Goal: Transaction & Acquisition: Purchase product/service

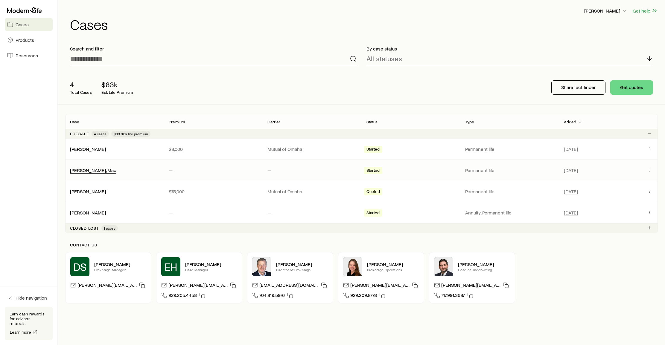
click at [83, 171] on link "[PERSON_NAME], Mac" at bounding box center [93, 170] width 46 height 6
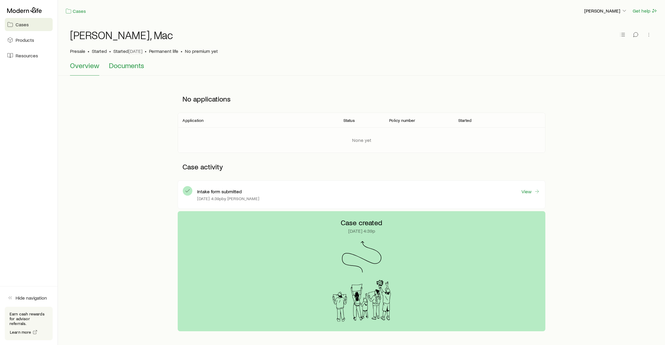
click at [128, 68] on span "Documents" at bounding box center [126, 65] width 35 height 8
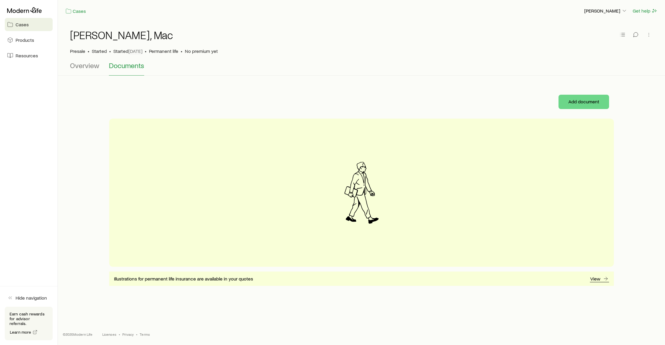
click at [598, 280] on p "View" at bounding box center [595, 279] width 10 height 6
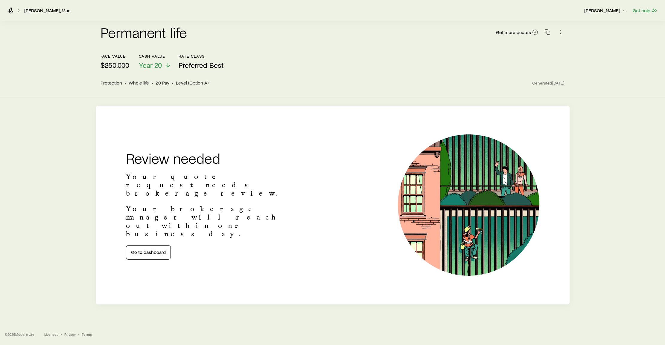
scroll to position [4, 0]
click at [150, 245] on link "Go to dashboard" at bounding box center [148, 252] width 45 height 14
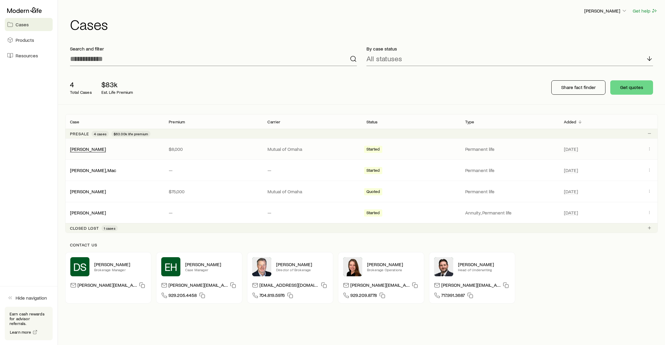
click at [85, 149] on link "[PERSON_NAME]" at bounding box center [88, 149] width 36 height 6
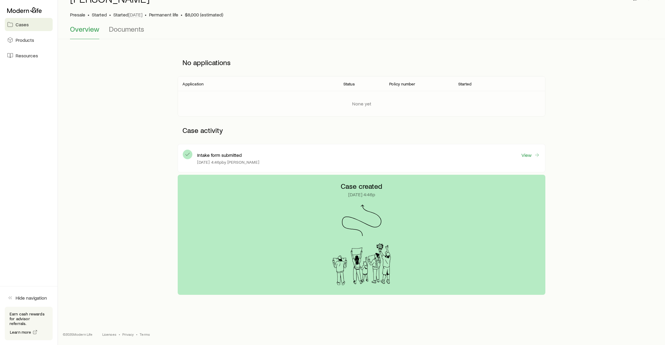
scroll to position [36, 0]
click at [130, 29] on span "Documents" at bounding box center [126, 29] width 35 height 8
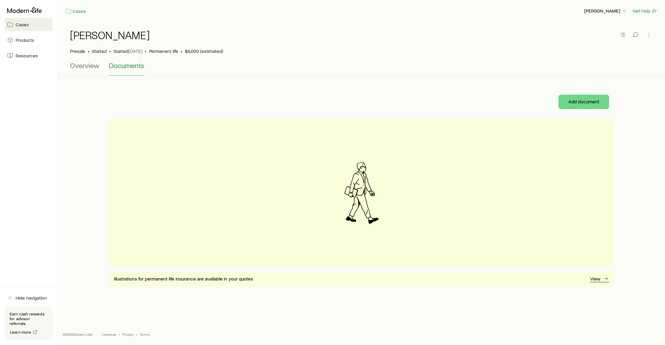
click at [599, 279] on p "View" at bounding box center [595, 279] width 10 height 6
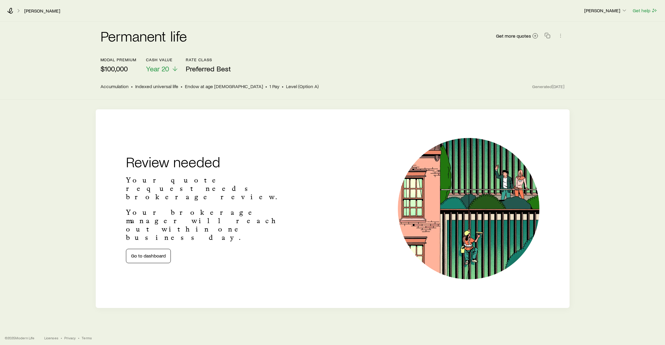
click at [149, 249] on link "Go to dashboard" at bounding box center [148, 256] width 45 height 14
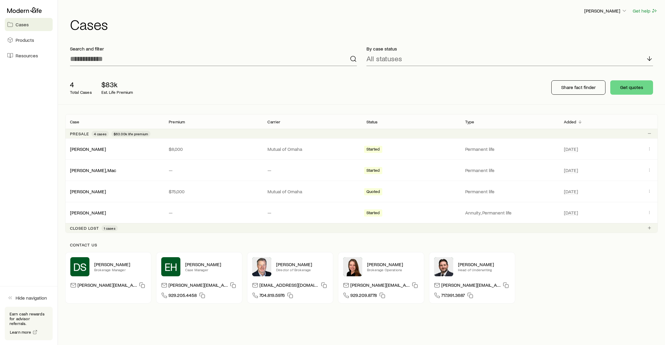
click at [23, 25] on span "Cases" at bounding box center [22, 25] width 13 height 6
click at [22, 25] on span "Cases" at bounding box center [22, 25] width 13 height 6
click at [88, 170] on link "[PERSON_NAME], Mac" at bounding box center [93, 170] width 46 height 6
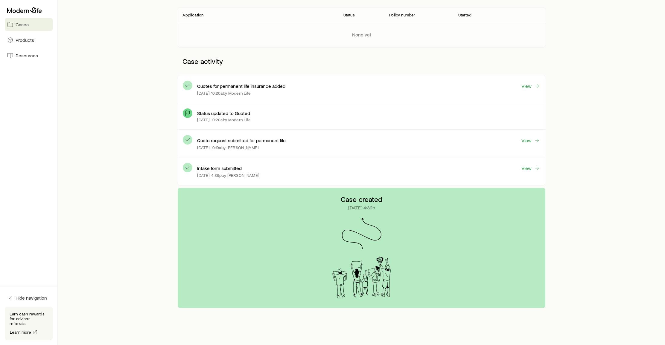
scroll to position [104, 0]
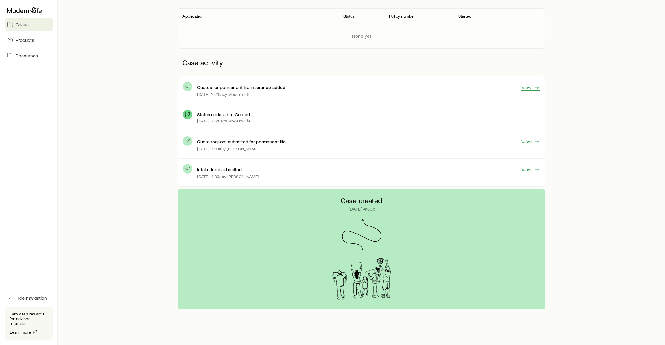
click at [527, 87] on link "View" at bounding box center [530, 87] width 19 height 7
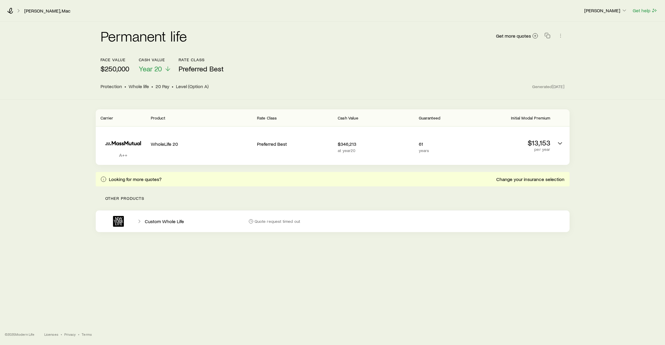
click at [11, 10] on icon at bounding box center [10, 11] width 6 height 6
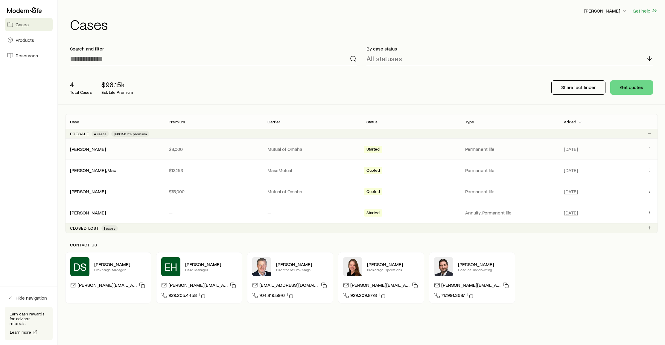
click at [84, 149] on link "[PERSON_NAME]" at bounding box center [88, 149] width 36 height 6
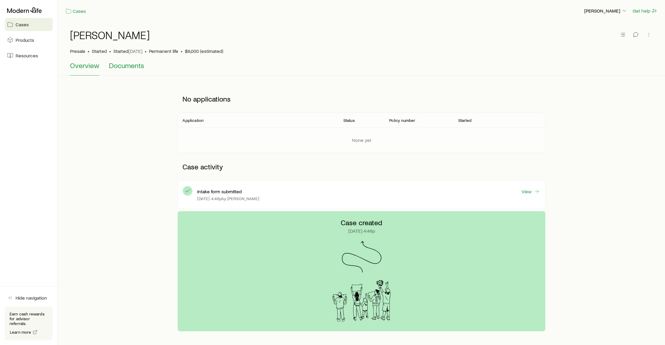
click at [123, 68] on span "Documents" at bounding box center [126, 65] width 35 height 8
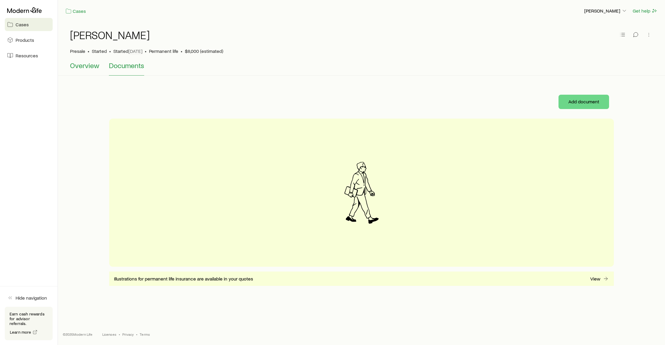
click at [84, 67] on span "Overview" at bounding box center [84, 65] width 29 height 8
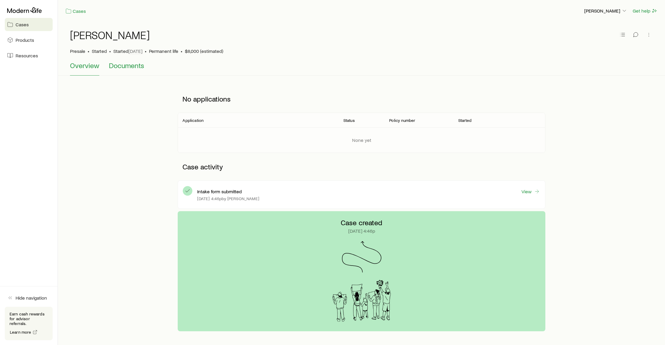
click at [118, 67] on span "Documents" at bounding box center [126, 65] width 35 height 8
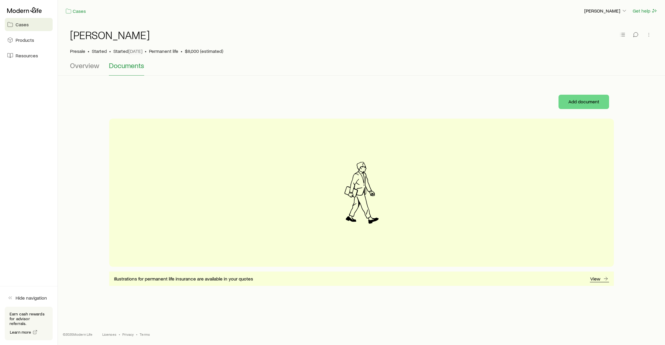
click at [596, 281] on p "View" at bounding box center [595, 279] width 10 height 6
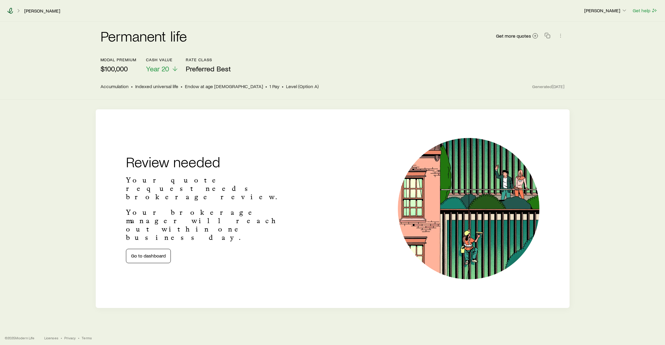
click at [11, 10] on icon at bounding box center [10, 11] width 6 height 6
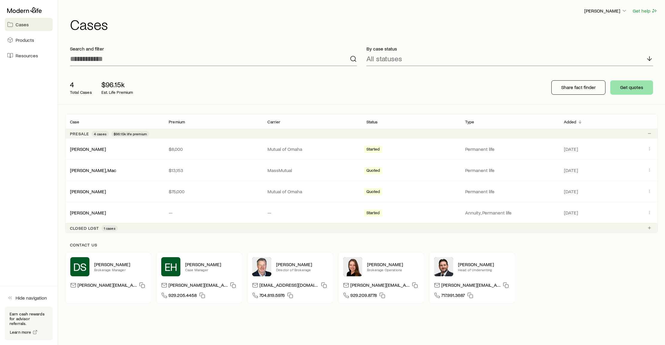
click at [628, 89] on button "Get quotes" at bounding box center [631, 87] width 43 height 14
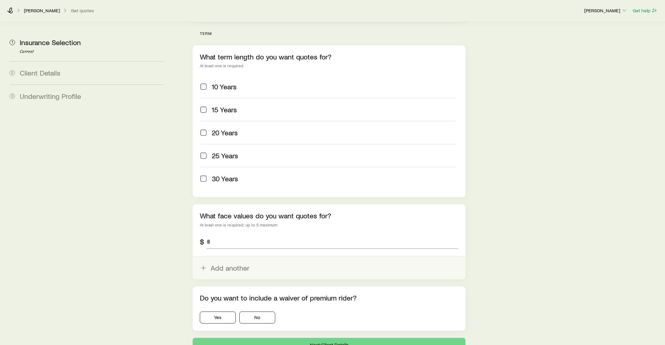
scroll to position [234, 0]
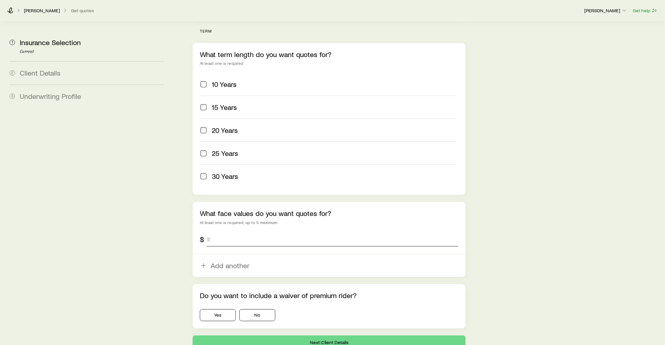
click at [231, 232] on input "tel" at bounding box center [332, 239] width 252 height 14
type input "*********"
click at [255, 309] on button "No" at bounding box center [257, 315] width 36 height 12
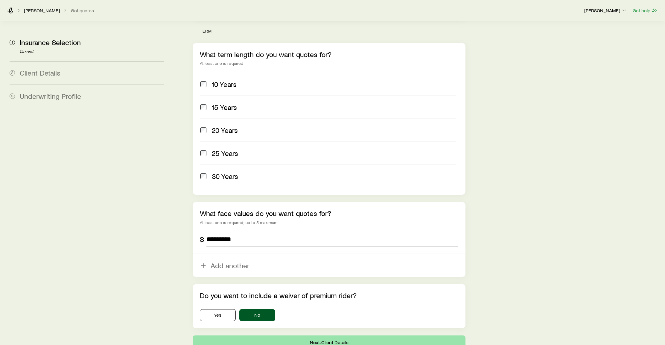
click at [339, 336] on button "Next: Client Details" at bounding box center [329, 343] width 273 height 14
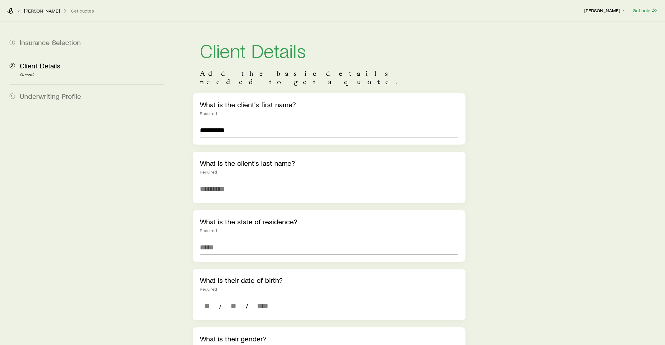
type input "********"
type input "******"
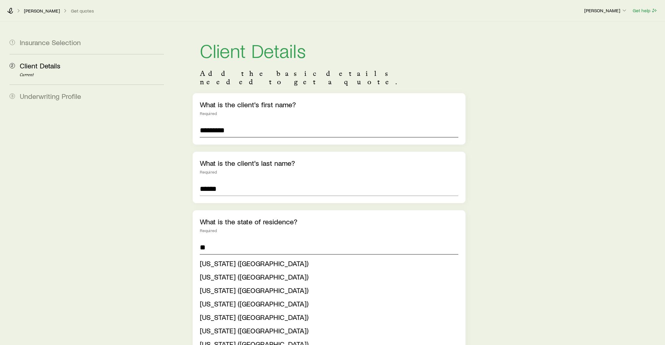
type input "**"
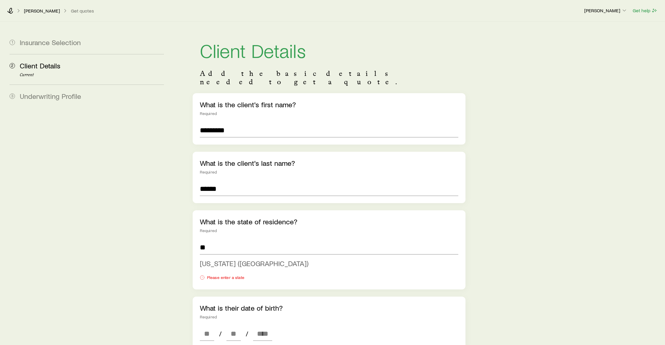
click at [215, 259] on span "[US_STATE] ([GEOGRAPHIC_DATA])" at bounding box center [254, 263] width 109 height 9
type input "**********"
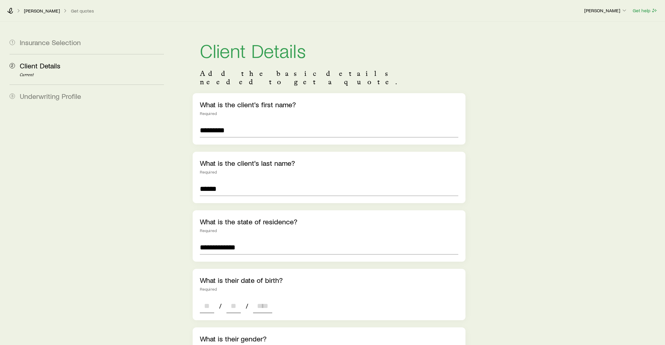
click at [207, 300] on input at bounding box center [207, 306] width 14 height 14
type input "**"
type input "****"
type input "*"
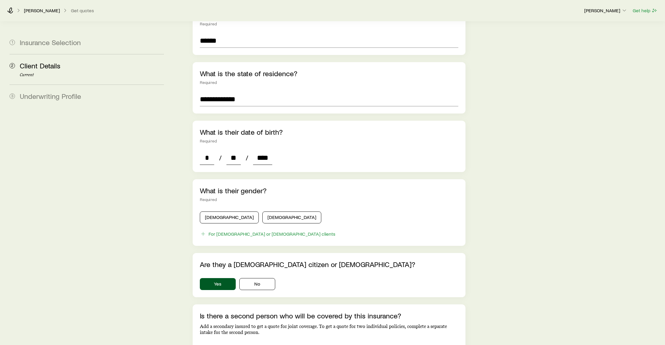
scroll to position [150, 0]
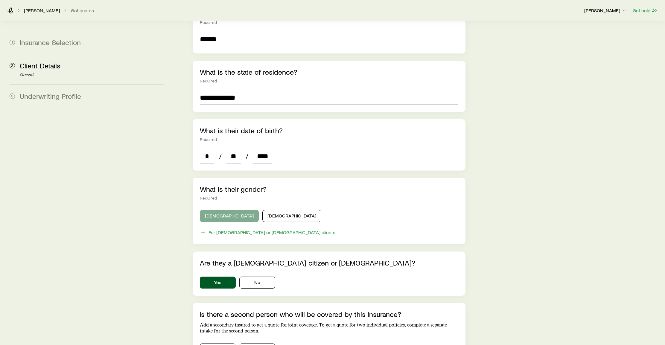
type input "****"
click at [214, 210] on button "[DEMOGRAPHIC_DATA]" at bounding box center [229, 216] width 59 height 12
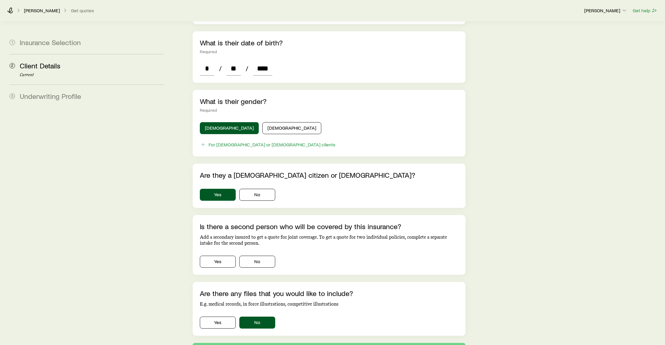
scroll to position [240, 0]
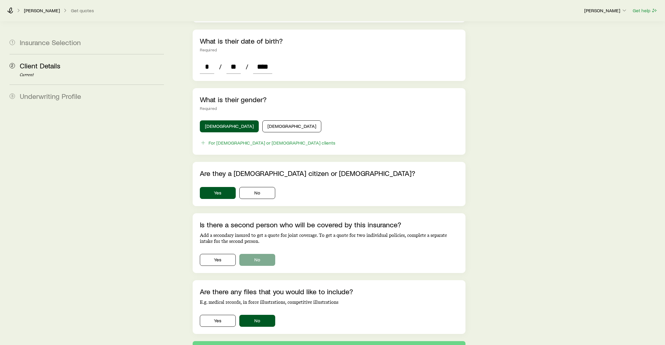
drag, startPoint x: 252, startPoint y: 248, endPoint x: 251, endPoint y: 253, distance: 5.0
click at [252, 254] on button "No" at bounding box center [257, 260] width 36 height 12
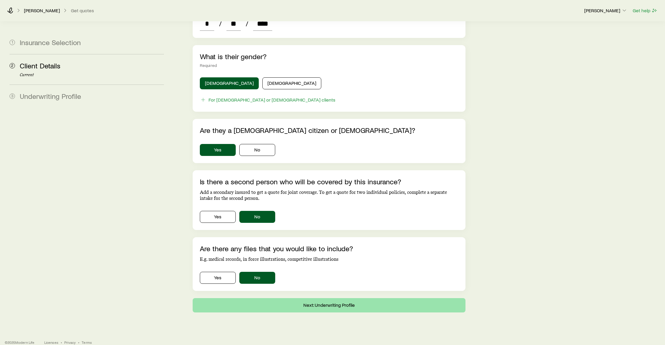
scroll to position [282, 0]
click at [313, 299] on button "Next: Underwriting Profile" at bounding box center [329, 306] width 273 height 14
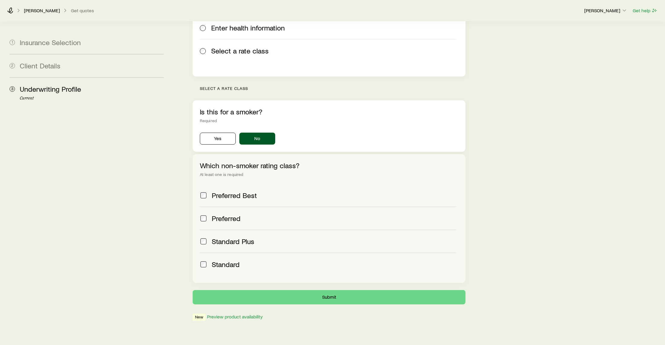
scroll to position [115, 0]
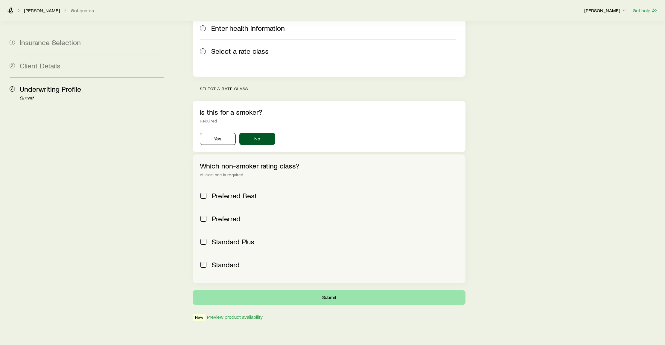
click at [326, 291] on button "Submit" at bounding box center [329, 298] width 273 height 14
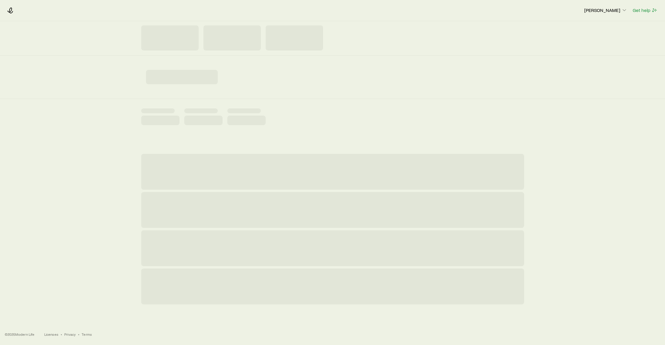
scroll to position [0, 0]
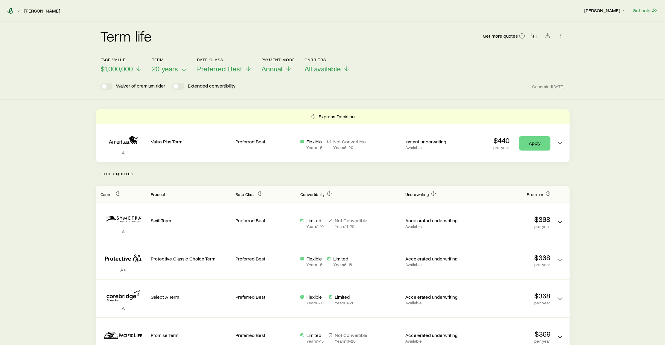
click at [10, 12] on icon at bounding box center [10, 11] width 6 height 6
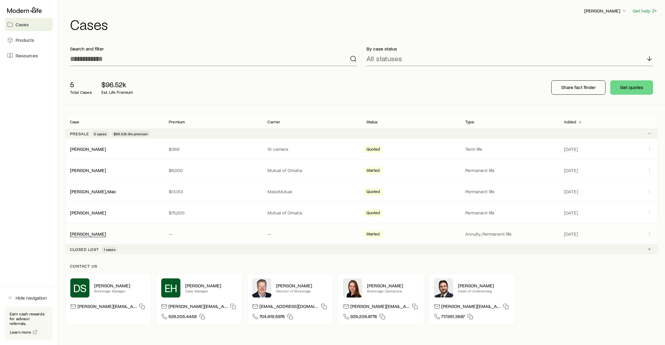
click at [89, 236] on link "[PERSON_NAME]" at bounding box center [88, 234] width 36 height 6
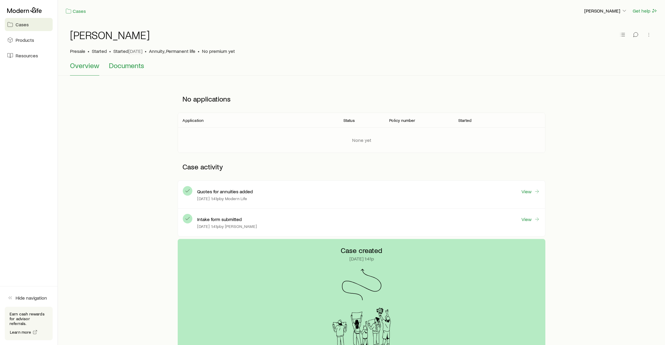
click at [129, 65] on span "Documents" at bounding box center [126, 65] width 35 height 8
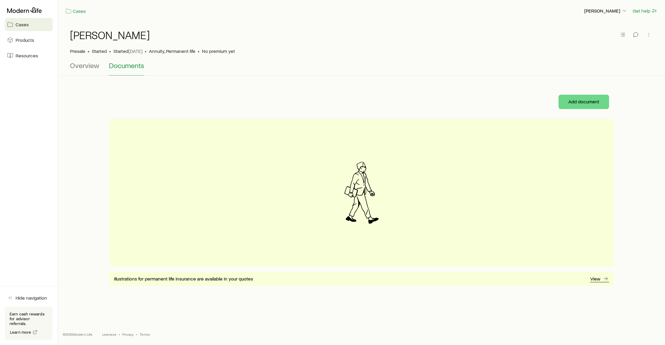
click at [596, 280] on p "View" at bounding box center [595, 279] width 10 height 6
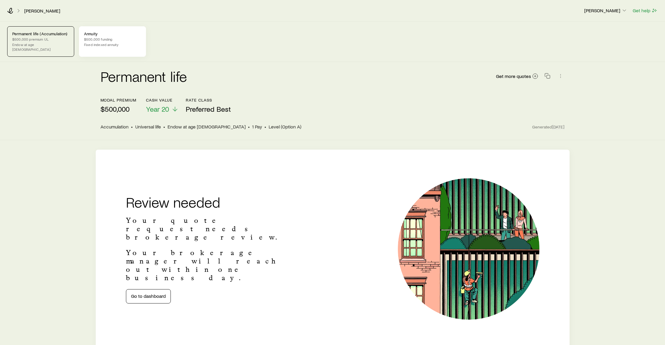
click at [95, 40] on p "$500,000 funding" at bounding box center [112, 39] width 57 height 5
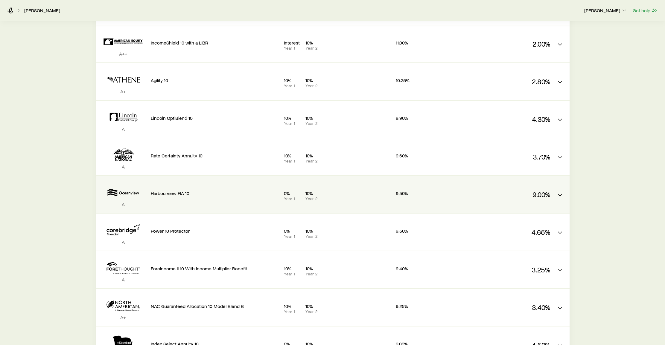
scroll to position [481, 0]
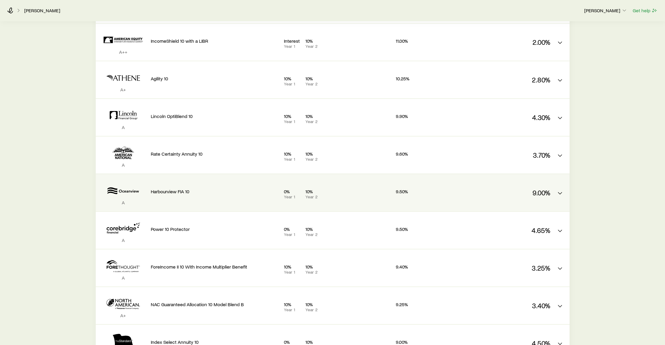
click at [161, 189] on p "Harbourview FIA 10" at bounding box center [215, 192] width 128 height 6
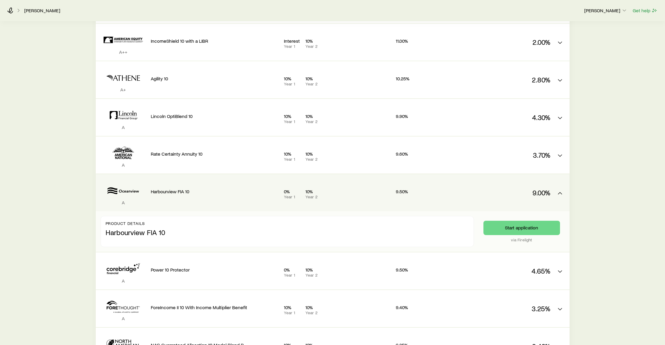
scroll to position [482, 0]
click at [142, 228] on p "Harbourview FIA 10" at bounding box center [287, 230] width 363 height 11
click at [133, 228] on p "Harbourview FIA 10" at bounding box center [287, 230] width 363 height 11
click at [132, 220] on p "Product details" at bounding box center [287, 222] width 363 height 5
click at [133, 227] on p "Harbourview FIA 10" at bounding box center [287, 230] width 363 height 11
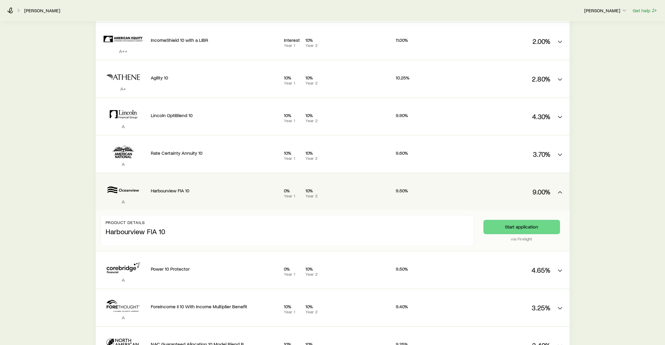
click at [174, 188] on p "Harbourview FIA 10" at bounding box center [215, 191] width 128 height 6
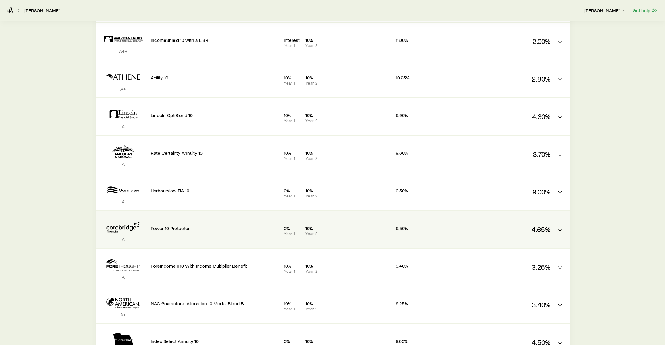
click at [173, 225] on p "Power 10 Protector" at bounding box center [215, 228] width 128 height 6
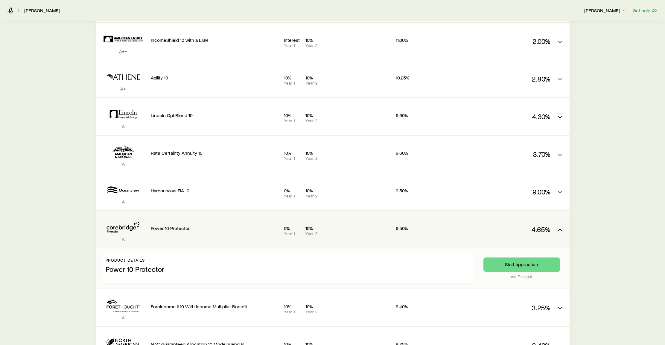
click at [173, 225] on p "Power 10 Protector" at bounding box center [215, 228] width 128 height 6
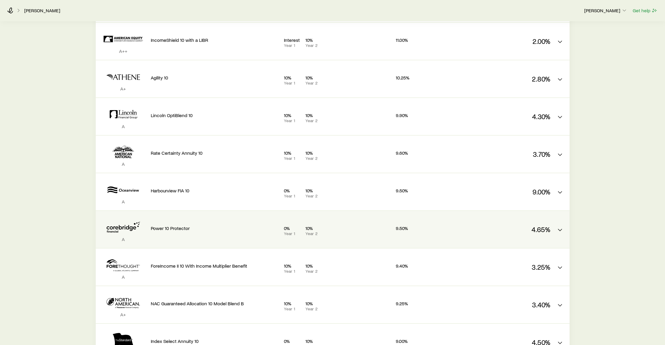
click at [173, 225] on p "Power 10 Protector" at bounding box center [215, 228] width 128 height 6
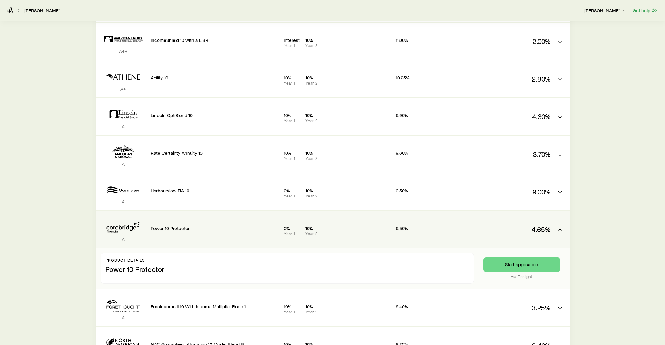
click at [173, 225] on p "Power 10 Protector" at bounding box center [215, 228] width 128 height 6
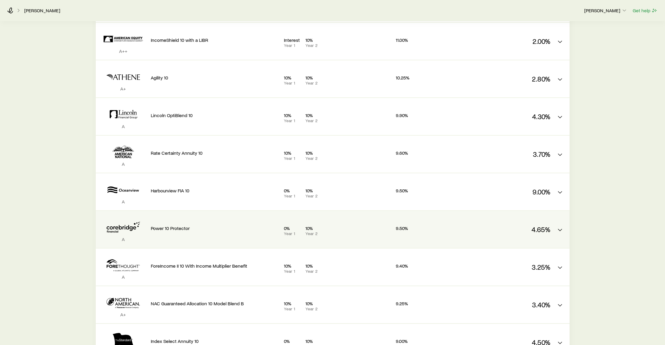
click at [165, 219] on div "Power 10 Protector" at bounding box center [215, 227] width 128 height 23
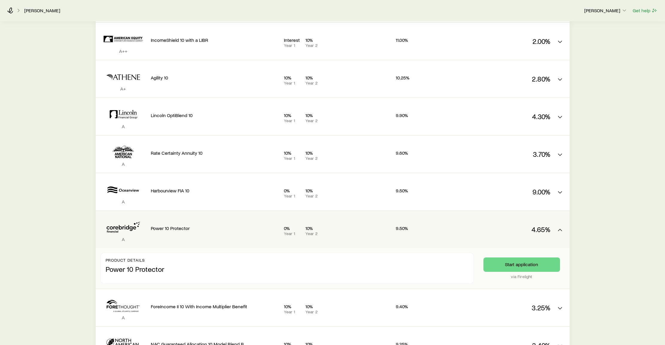
click at [135, 265] on p "Power 10 Protector" at bounding box center [287, 268] width 363 height 11
click at [166, 225] on p "Power 10 Protector" at bounding box center [215, 228] width 128 height 6
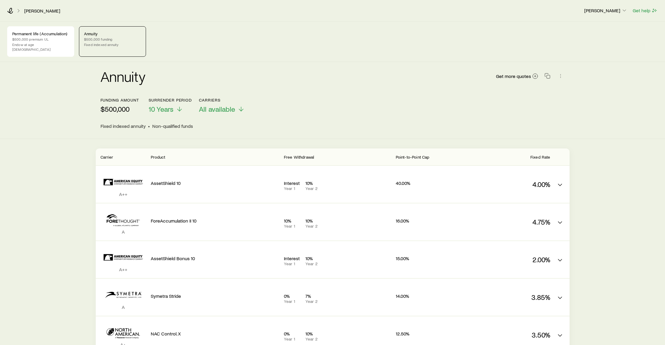
scroll to position [0, 0]
click at [167, 106] on span "10 Years" at bounding box center [161, 109] width 25 height 8
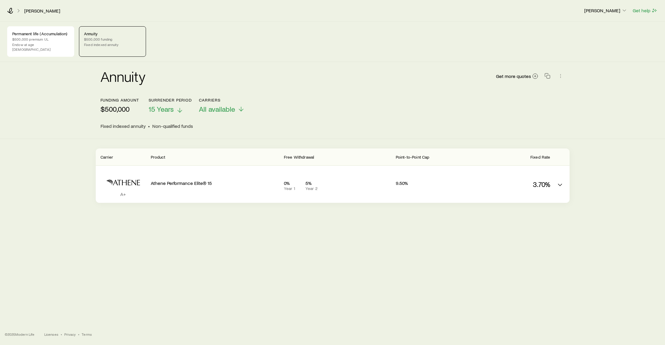
click at [165, 105] on span "15 Years" at bounding box center [161, 109] width 25 height 8
click at [170, 105] on span "3 Years" at bounding box center [160, 109] width 23 height 8
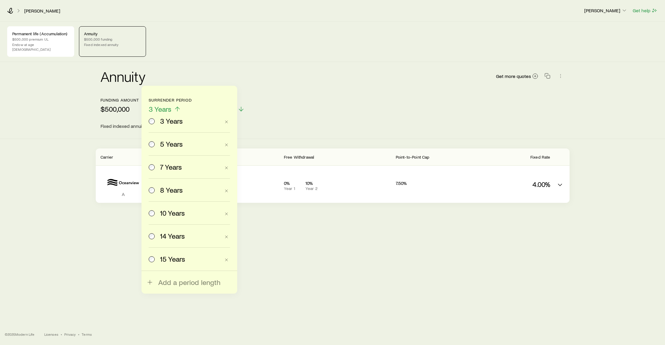
click at [160, 144] on span "5 Years" at bounding box center [171, 144] width 23 height 8
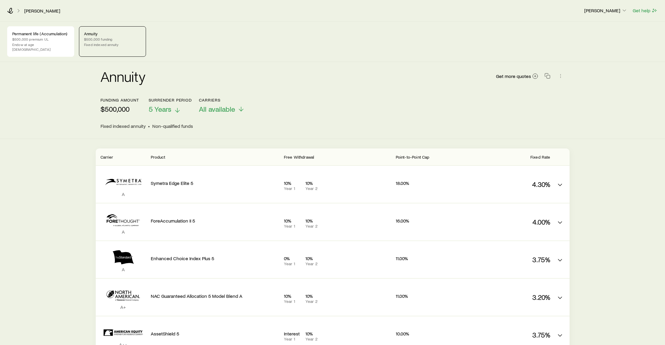
click at [161, 105] on span "5 Years" at bounding box center [160, 109] width 23 height 8
click at [160, 105] on span "7 Years" at bounding box center [160, 109] width 22 height 8
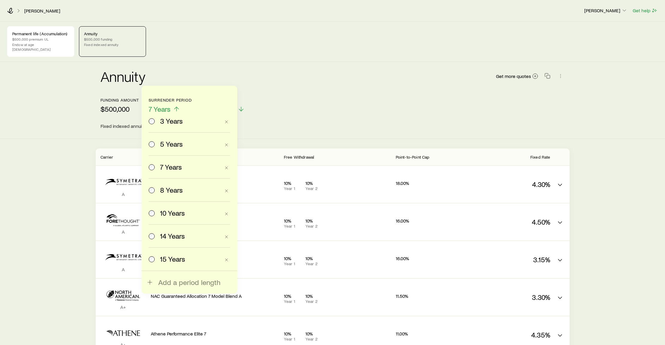
click at [169, 189] on span "8 Years" at bounding box center [171, 190] width 23 height 8
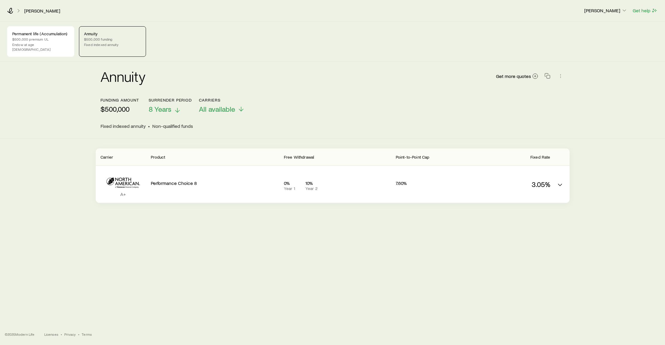
click at [169, 105] on span "8 Years" at bounding box center [160, 109] width 23 height 8
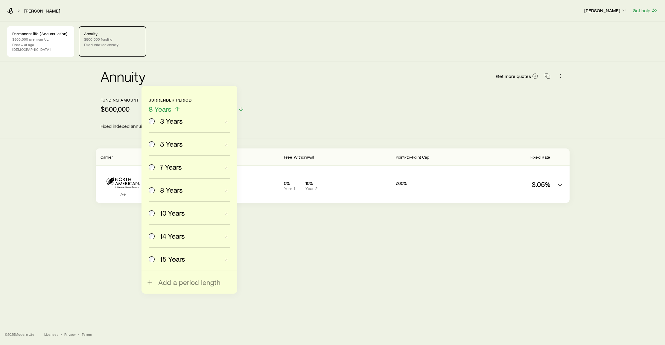
click at [164, 236] on span "14 Years" at bounding box center [172, 236] width 25 height 8
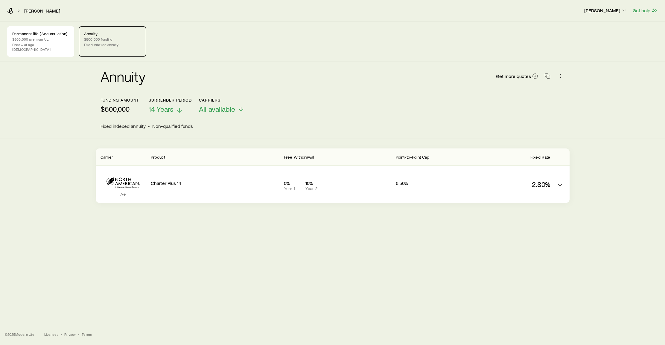
click at [171, 105] on span "14 Years" at bounding box center [161, 109] width 25 height 8
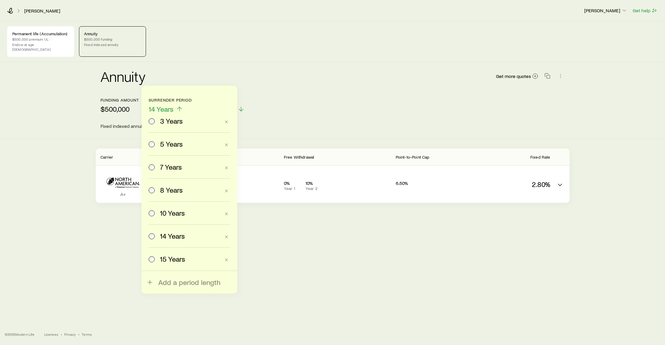
click at [165, 213] on span "10 Years" at bounding box center [172, 213] width 25 height 8
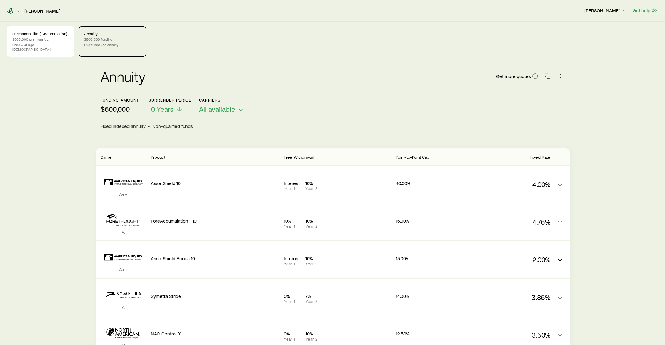
click at [11, 11] on icon at bounding box center [10, 11] width 6 height 6
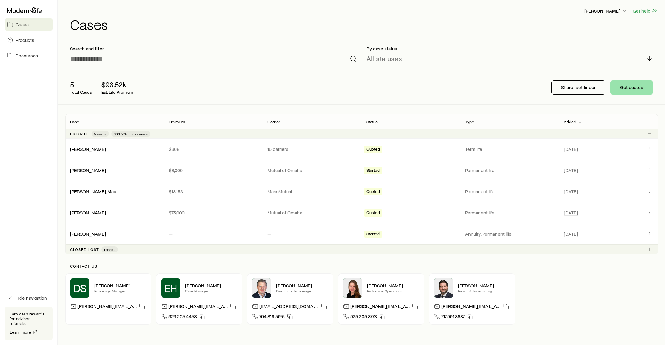
scroll to position [1, 0]
click at [634, 86] on button "Get quotes" at bounding box center [631, 86] width 43 height 14
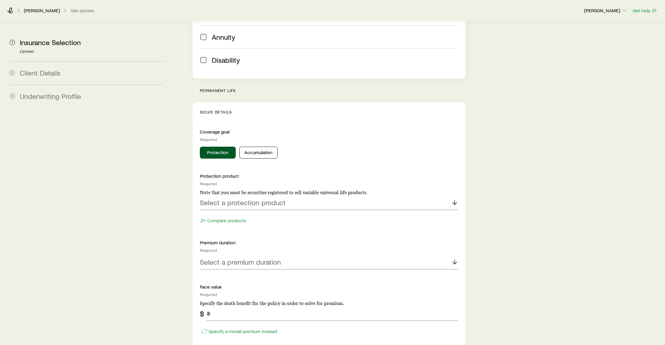
scroll to position [176, 0]
click at [226, 198] on p "Select a protection product" at bounding box center [243, 202] width 86 height 8
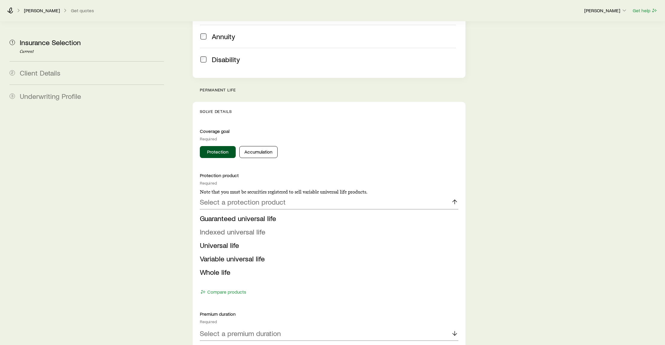
click at [217, 228] on span "Indexed universal life" at bounding box center [232, 232] width 65 height 9
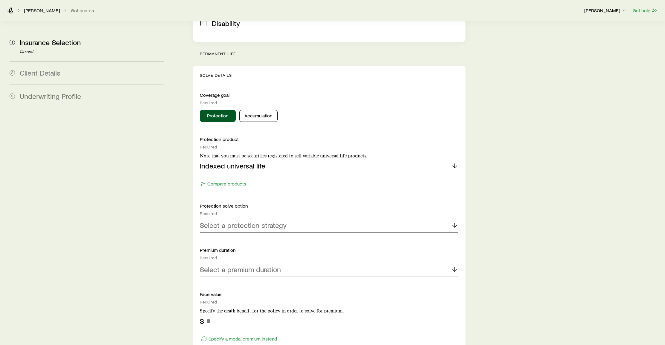
scroll to position [222, 0]
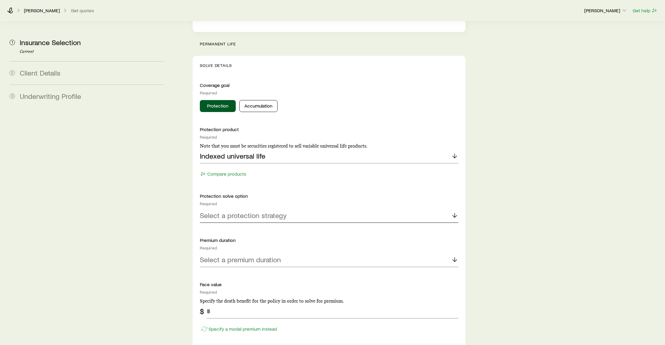
click at [234, 211] on p "Select a protection strategy" at bounding box center [243, 215] width 87 height 8
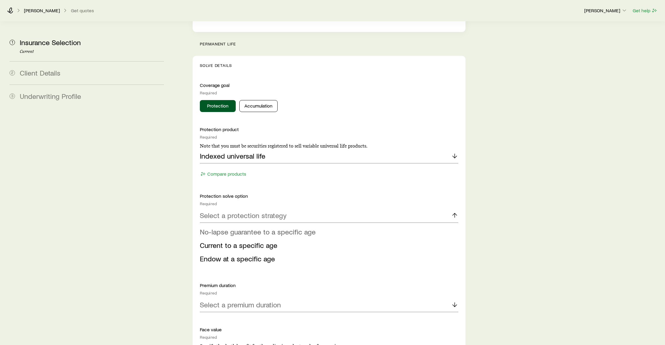
click at [218, 228] on span "No-lapse guarantee to a specific age" at bounding box center [258, 232] width 116 height 9
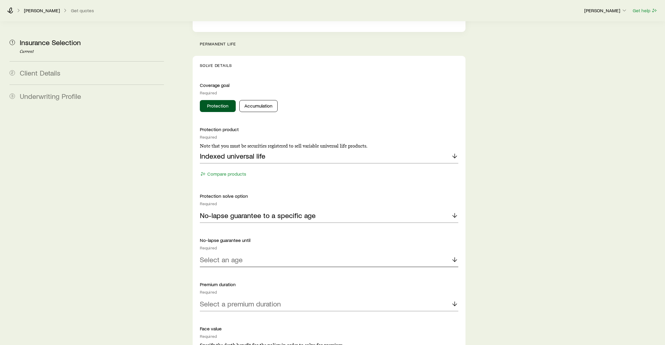
click at [220, 256] on p "Select an age" at bounding box center [221, 260] width 43 height 8
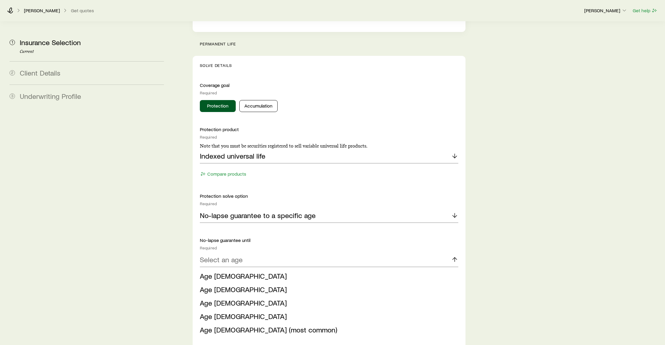
click at [208, 312] on span "Age [DEMOGRAPHIC_DATA]" at bounding box center [243, 316] width 87 height 9
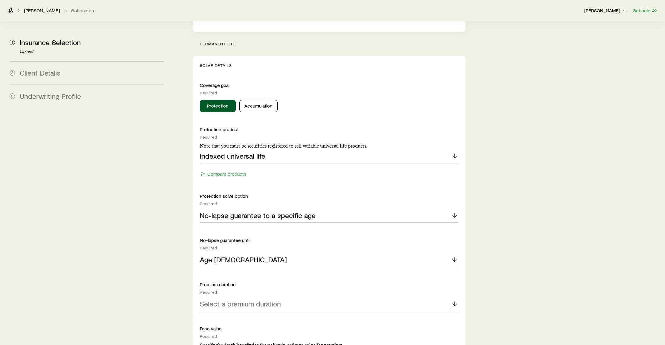
click at [216, 300] on p "Select a premium duration" at bounding box center [240, 304] width 81 height 8
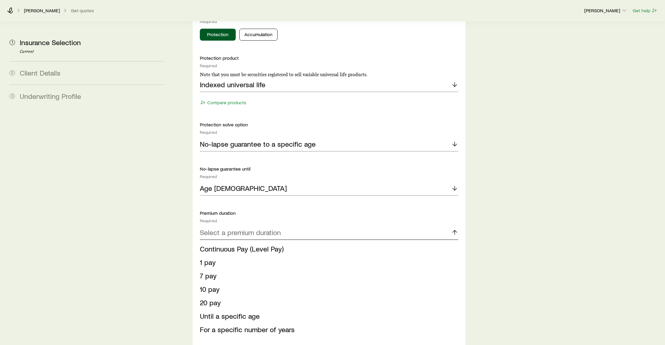
scroll to position [304, 0]
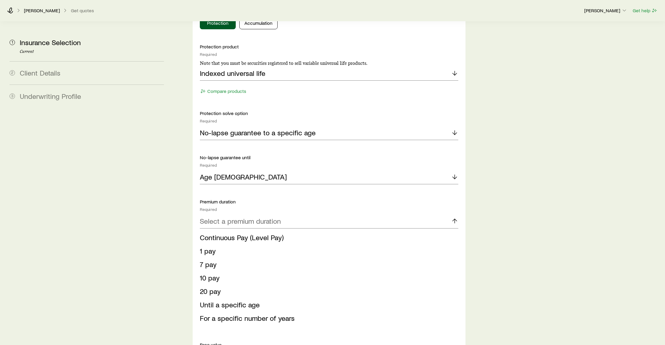
click at [210, 287] on span "20 pay" at bounding box center [210, 291] width 21 height 9
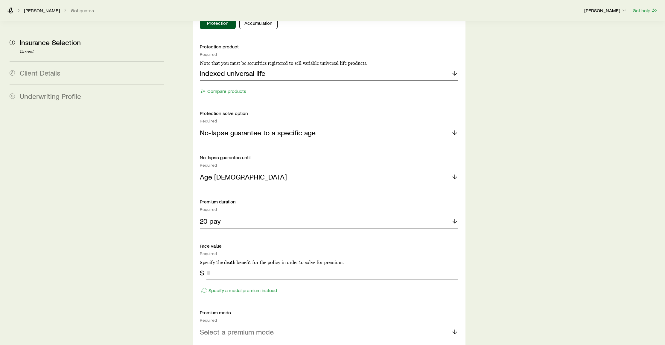
click at [215, 266] on input "tel" at bounding box center [332, 273] width 252 height 14
type input "*******"
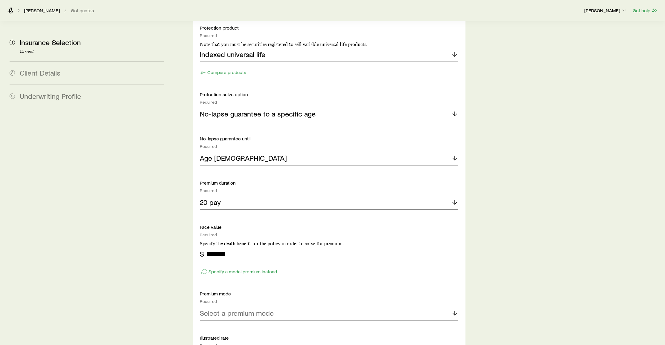
scroll to position [347, 0]
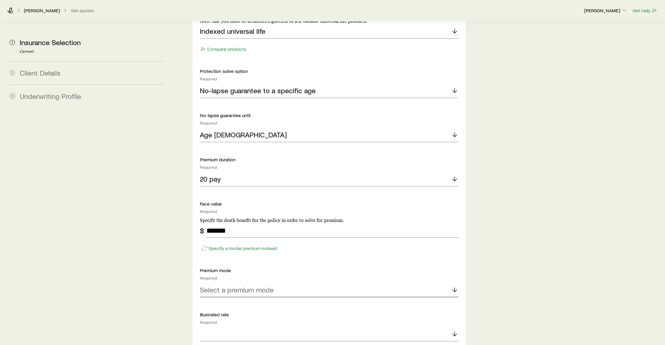
click at [226, 286] on p "Select a premium mode" at bounding box center [237, 290] width 74 height 8
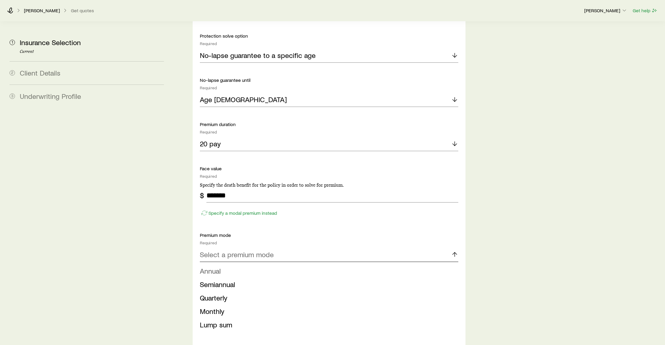
scroll to position [385, 0]
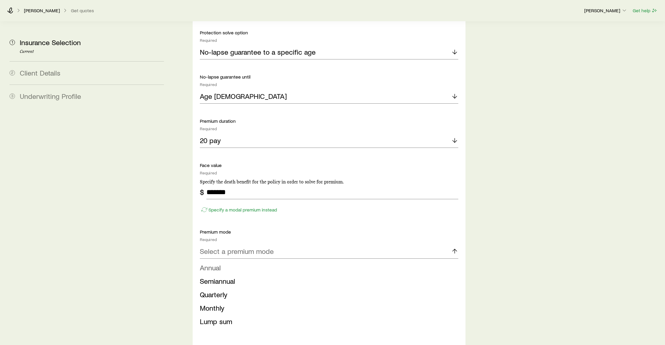
click at [214, 263] on span "Annual" at bounding box center [210, 267] width 21 height 9
click at [222, 289] on div at bounding box center [329, 296] width 259 height 14
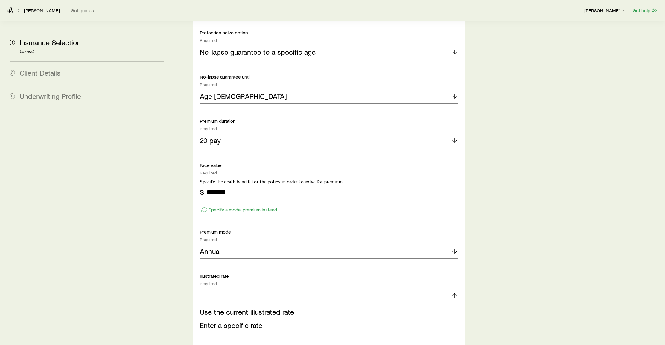
click at [221, 308] on span "Use the current illustrated rate" at bounding box center [247, 312] width 94 height 9
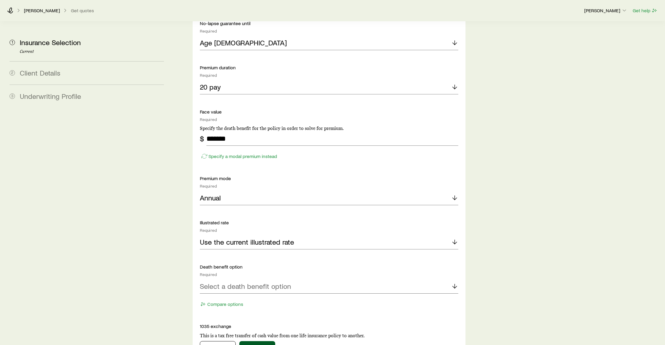
scroll to position [439, 0]
click at [222, 282] on p "Select a death benefit option" at bounding box center [245, 286] width 91 height 8
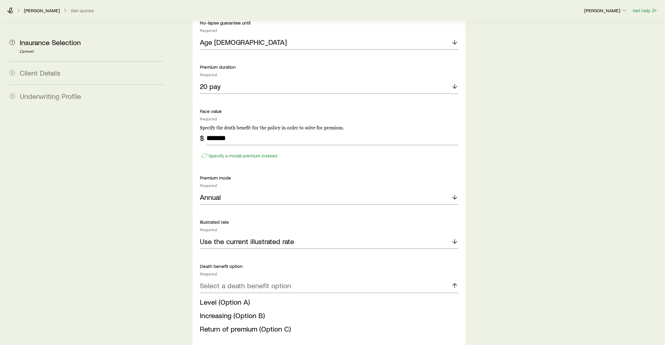
click at [212, 298] on span "Level (Option A)" at bounding box center [225, 302] width 50 height 9
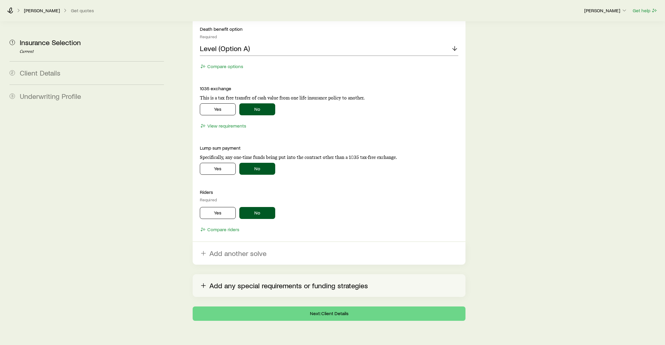
scroll to position [676, 0]
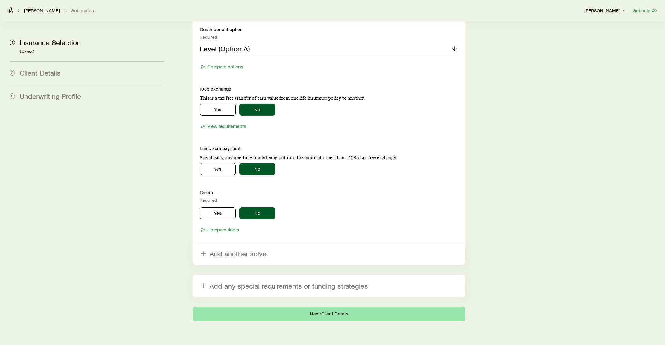
click at [295, 307] on button "Next: Client Details" at bounding box center [329, 314] width 273 height 14
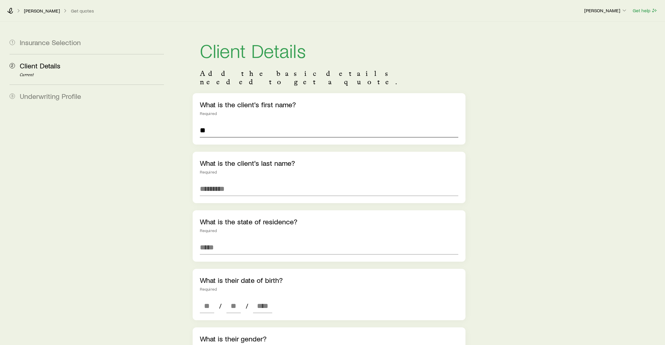
type input "*"
type input "***"
type input "******"
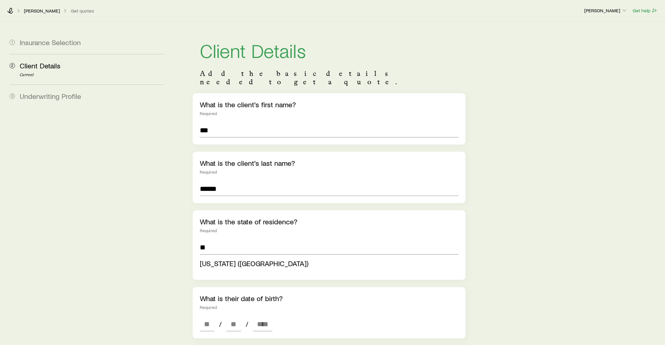
click at [228, 259] on span "[US_STATE] ([GEOGRAPHIC_DATA])" at bounding box center [254, 263] width 109 height 9
type input "**********"
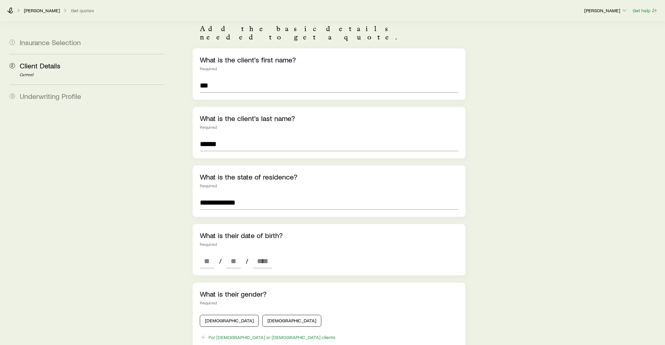
scroll to position [48, 0]
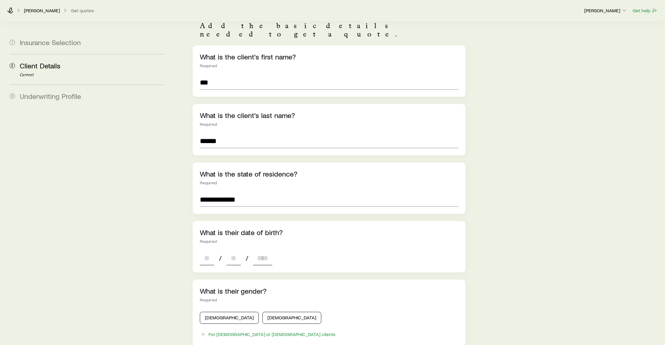
drag, startPoint x: 202, startPoint y: 250, endPoint x: 210, endPoint y: 264, distance: 16.2
click at [202, 251] on input at bounding box center [207, 258] width 14 height 14
type input "**"
type input "****"
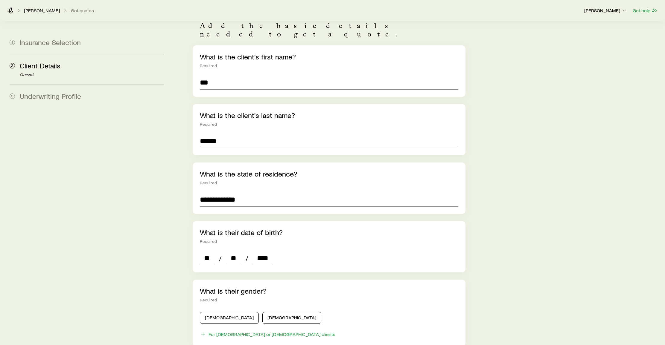
type input "*"
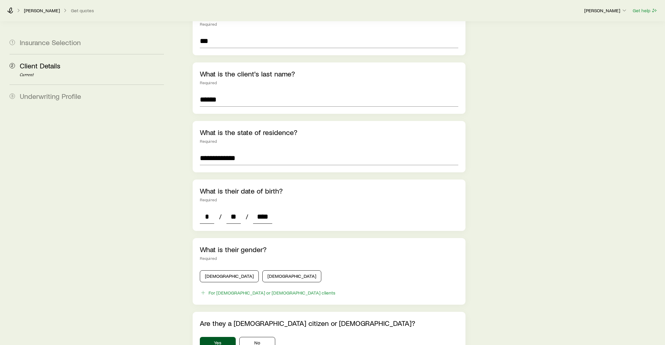
scroll to position [90, 0]
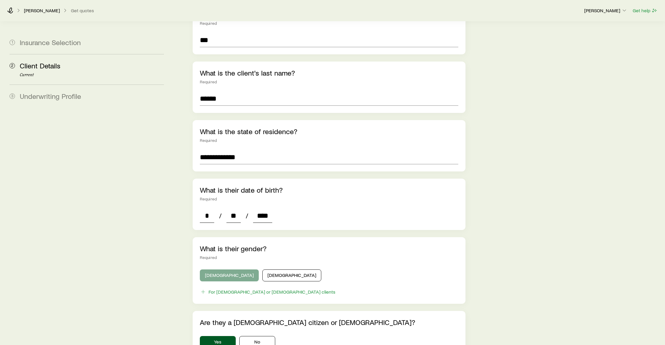
type input "****"
click at [218, 270] on button "[DEMOGRAPHIC_DATA]" at bounding box center [229, 276] width 59 height 12
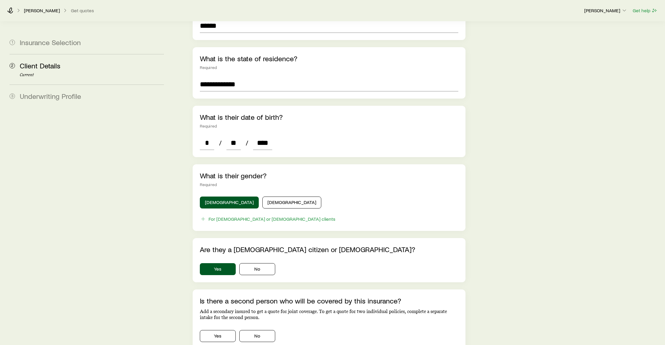
scroll to position [166, 0]
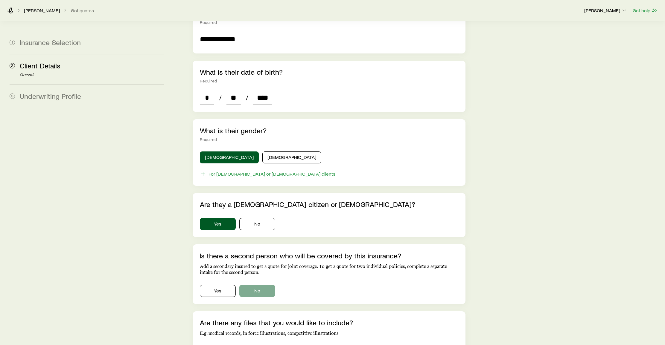
click at [253, 285] on button "No" at bounding box center [257, 291] width 36 height 12
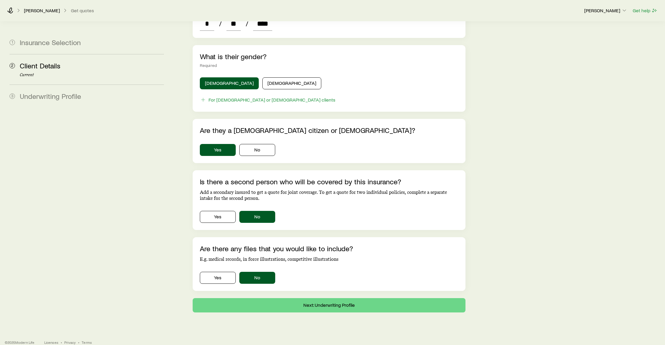
scroll to position [282, 0]
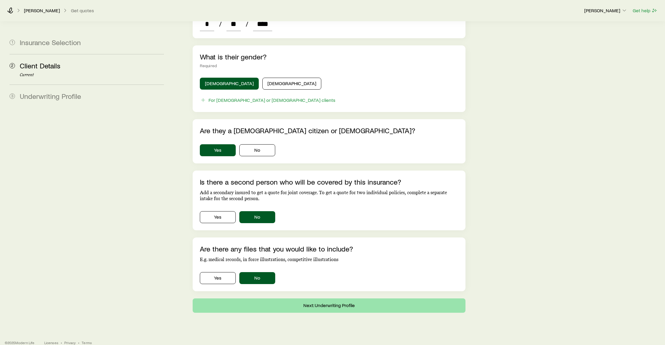
click at [330, 299] on button "Next: Underwriting Profile" at bounding box center [329, 306] width 273 height 14
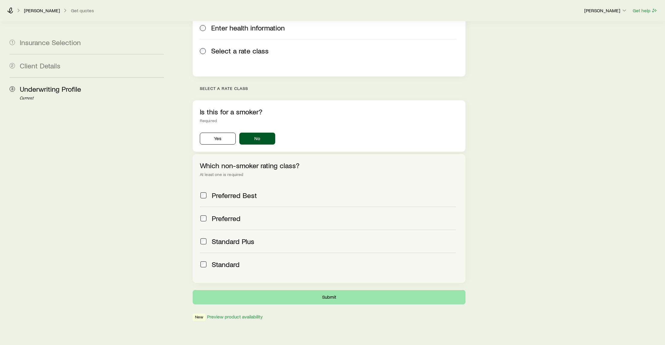
scroll to position [115, 0]
click at [322, 291] on button "Submit" at bounding box center [329, 298] width 273 height 14
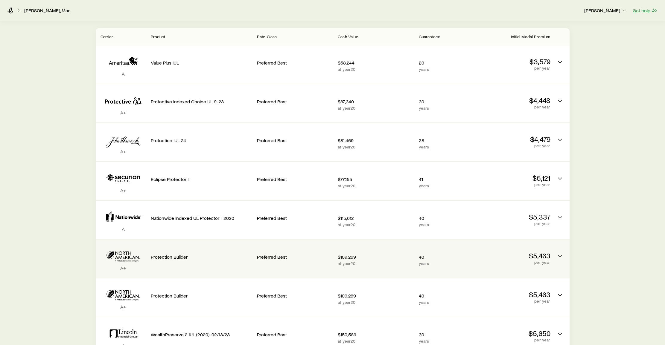
scroll to position [81, 0]
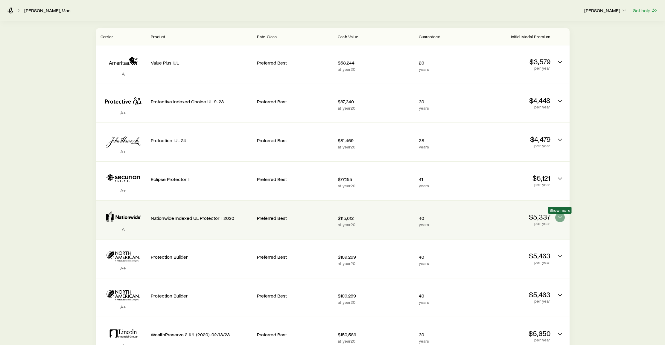
click at [559, 217] on icon "Permanent quotes" at bounding box center [559, 217] width 7 height 7
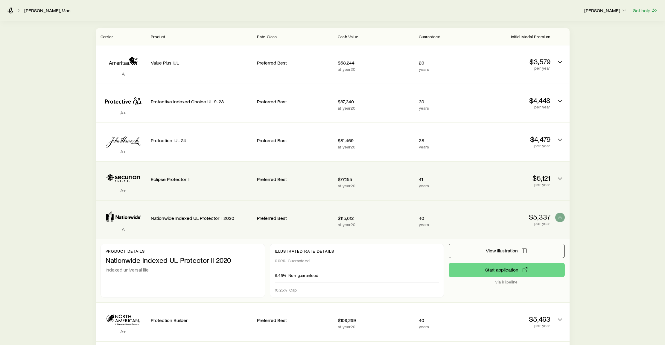
click at [490, 179] on p "$5,121" at bounding box center [512, 178] width 76 height 8
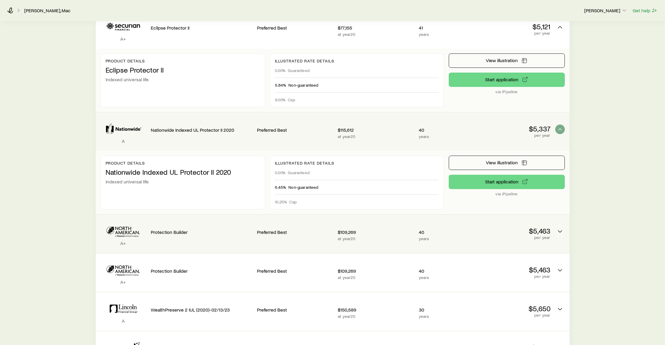
scroll to position [234, 0]
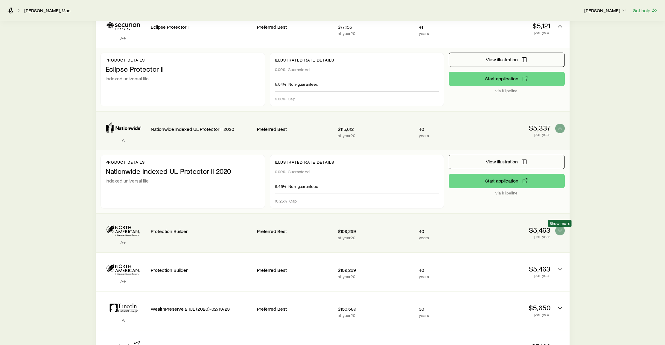
click at [559, 231] on icon "Permanent quotes" at bounding box center [559, 230] width 7 height 7
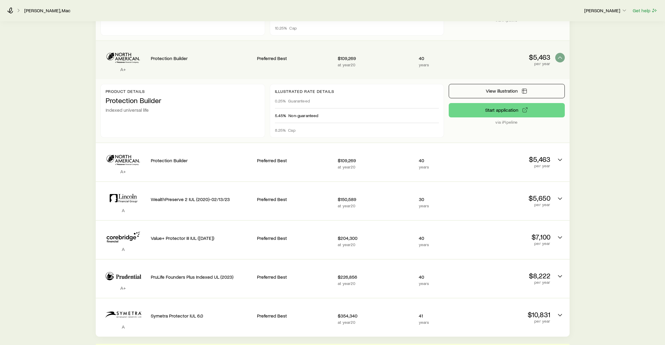
scroll to position [408, 0]
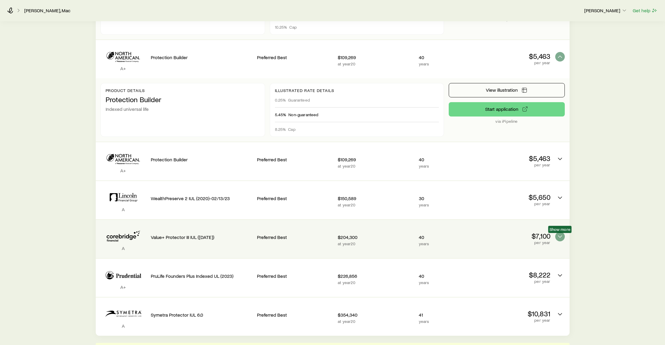
click at [558, 236] on icon "Permanent quotes" at bounding box center [559, 236] width 7 height 7
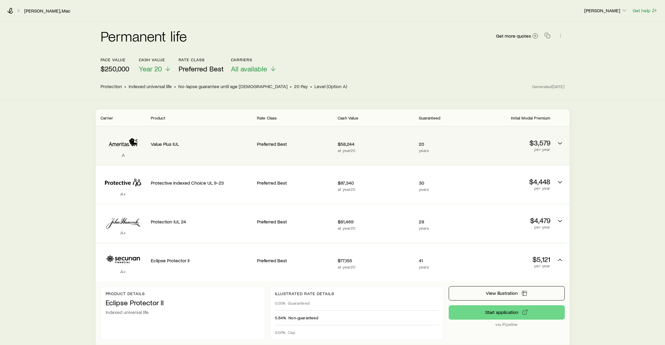
scroll to position [0, 0]
click at [561, 144] on icon "Permanent quotes" at bounding box center [559, 143] width 7 height 7
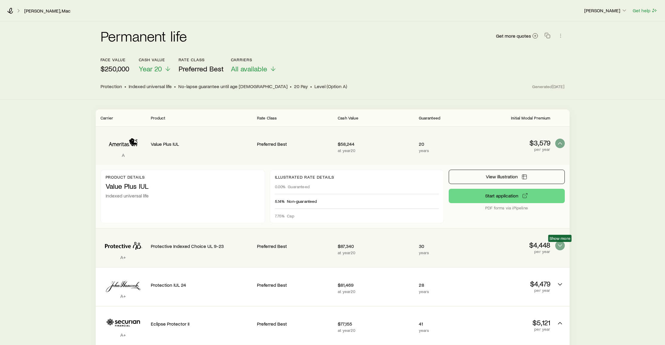
click at [559, 245] on icon "Permanent quotes" at bounding box center [559, 245] width 7 height 7
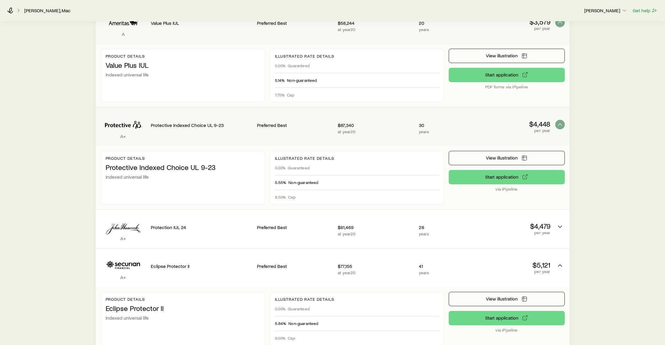
scroll to position [128, 0]
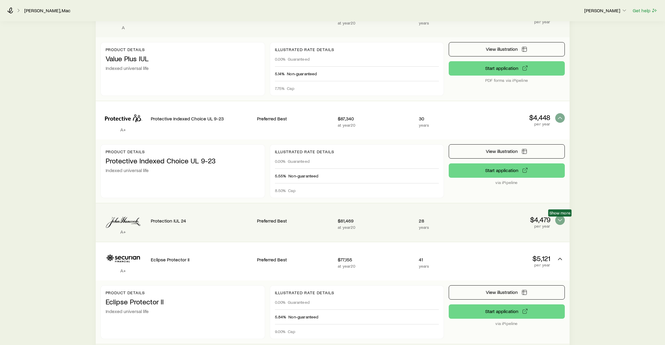
click at [559, 220] on icon "Permanent quotes" at bounding box center [559, 220] width 7 height 7
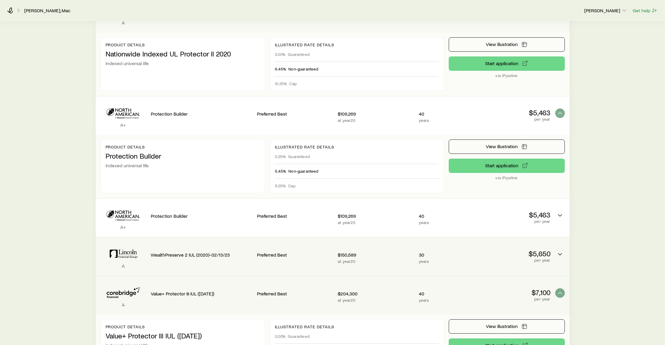
scroll to position [540, 0]
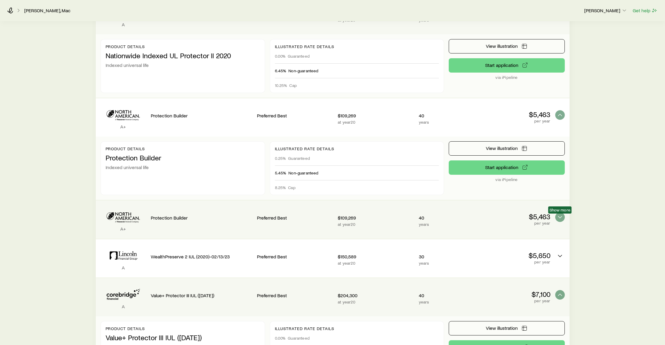
click at [557, 218] on icon "Permanent quotes" at bounding box center [559, 217] width 7 height 7
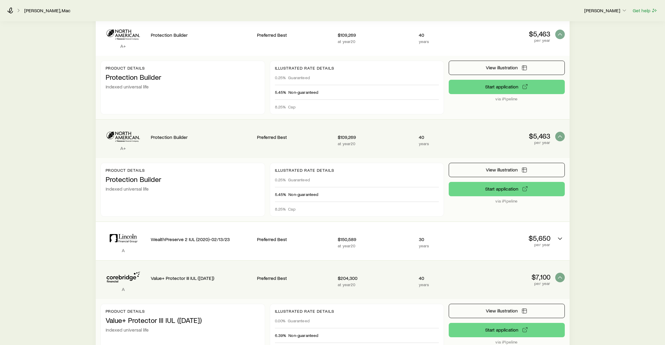
scroll to position [644, 0]
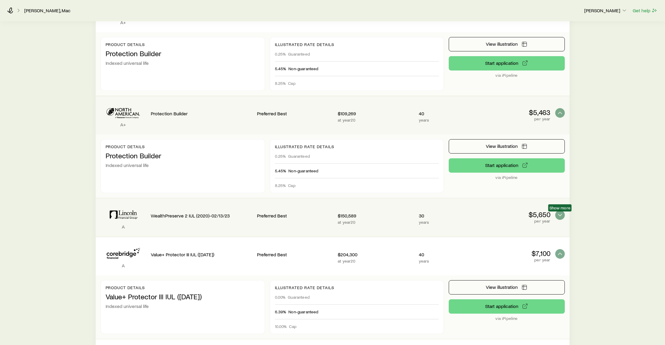
click at [560, 215] on icon "Permanent quotes" at bounding box center [559, 215] width 7 height 7
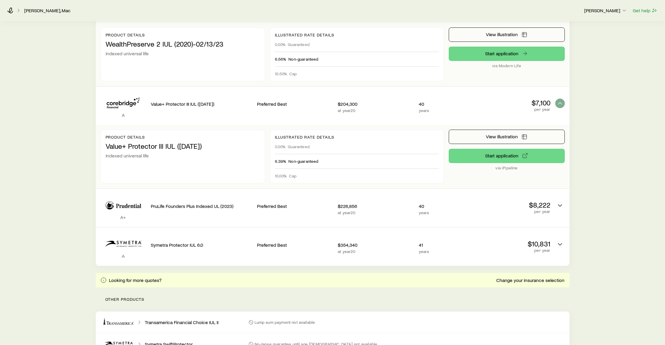
scroll to position [862, 0]
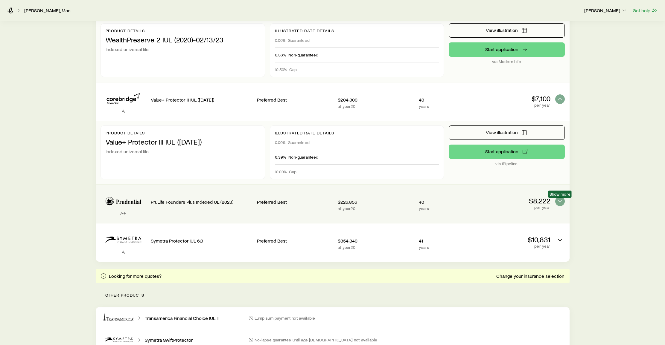
click at [561, 203] on icon "Permanent quotes" at bounding box center [559, 201] width 7 height 7
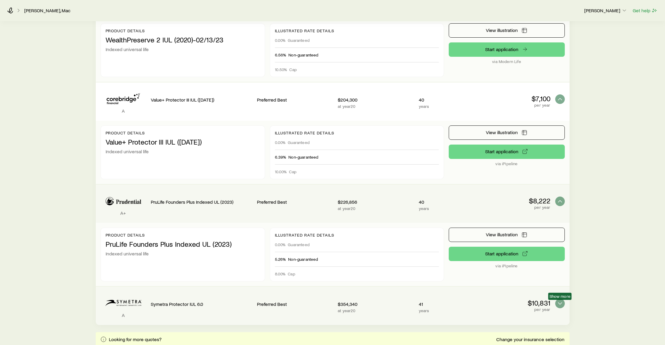
click at [559, 303] on icon "Permanent quotes" at bounding box center [559, 303] width 7 height 7
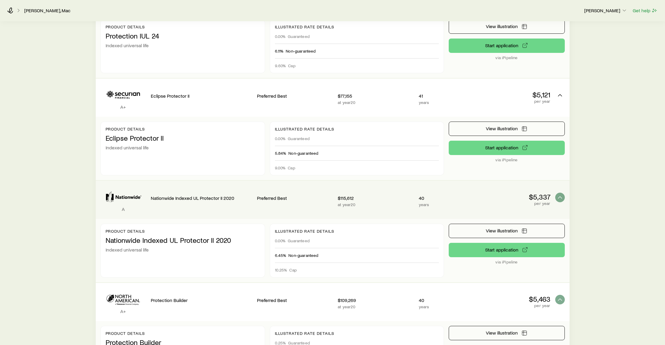
scroll to position [362, 0]
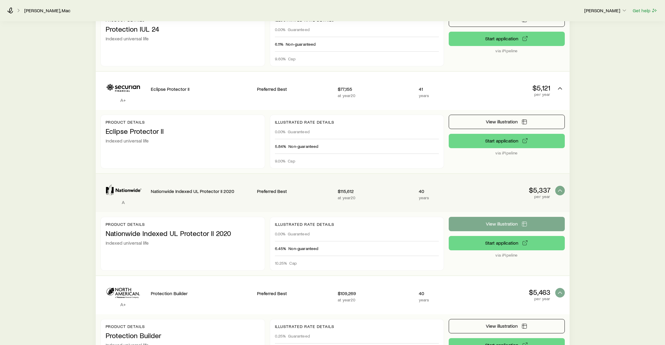
click at [494, 225] on span "View illustration" at bounding box center [502, 224] width 32 height 5
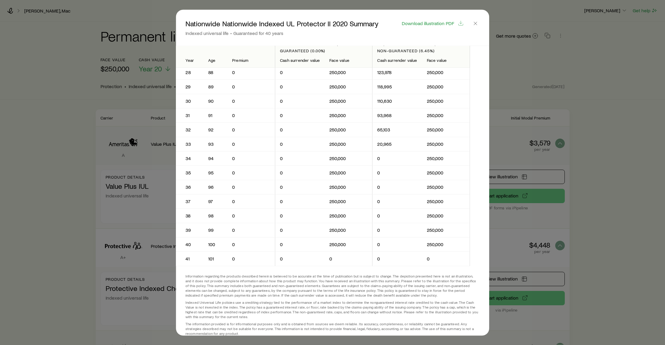
scroll to position [397, 0]
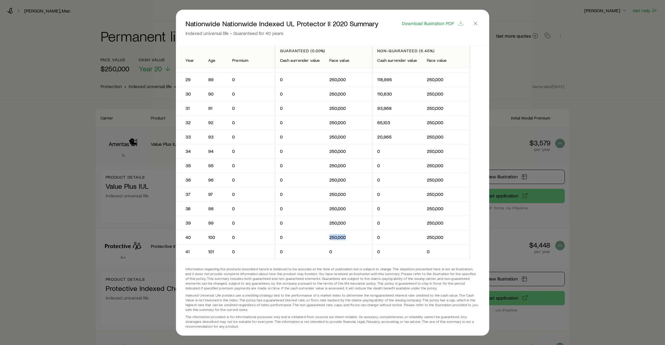
drag, startPoint x: 329, startPoint y: 238, endPoint x: 351, endPoint y: 238, distance: 22.4
click at [351, 238] on p "250,000" at bounding box center [349, 238] width 38 height 6
click at [354, 238] on p "250,000" at bounding box center [349, 238] width 38 height 6
drag, startPoint x: 329, startPoint y: 238, endPoint x: 352, endPoint y: 238, distance: 23.0
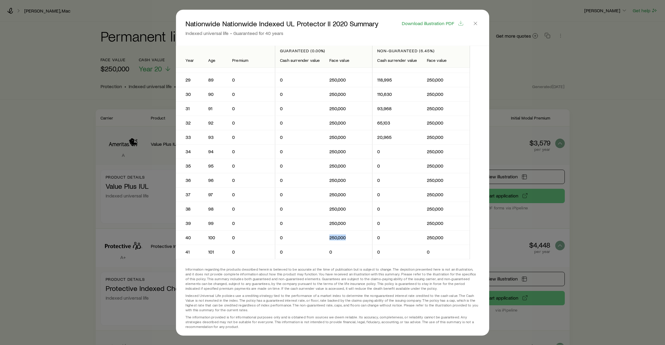
click at [347, 238] on p "250,000" at bounding box center [349, 238] width 38 height 6
click at [353, 238] on p "250,000" at bounding box center [349, 238] width 38 height 6
click at [424, 23] on span "Download illustration PDF" at bounding box center [428, 23] width 52 height 5
click at [476, 24] on icon "button" at bounding box center [475, 23] width 6 height 6
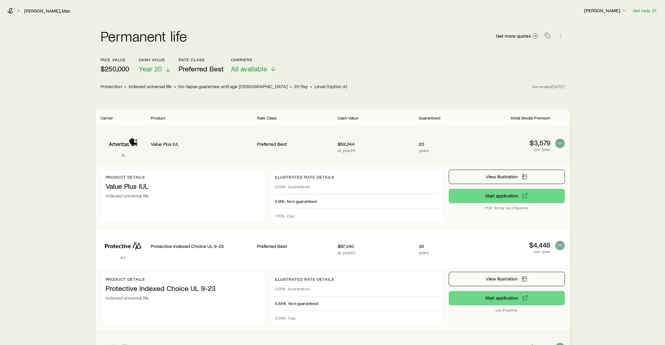
scroll to position [0, 0]
click at [36, 11] on link "[PERSON_NAME], Mac" at bounding box center [47, 11] width 47 height 6
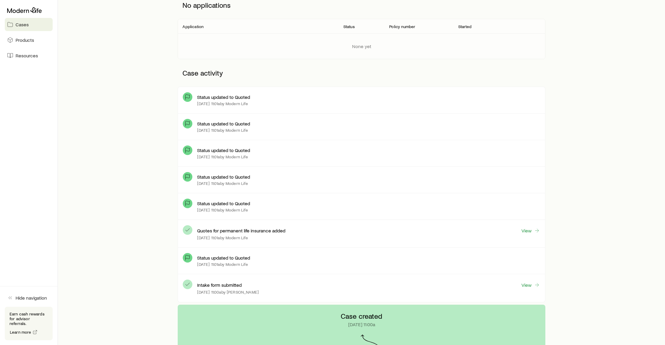
scroll to position [94, 0]
click at [526, 284] on link "View" at bounding box center [530, 284] width 19 height 7
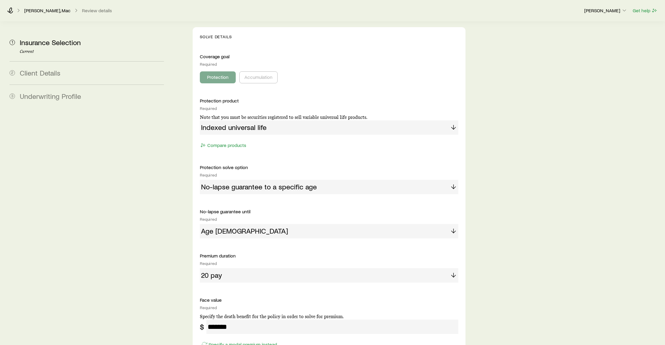
scroll to position [251, 0]
click at [245, 224] on div "Age [DEMOGRAPHIC_DATA]" at bounding box center [329, 231] width 259 height 14
click at [454, 224] on div "Age [DEMOGRAPHIC_DATA]" at bounding box center [329, 231] width 259 height 14
click at [453, 224] on div "Age [DEMOGRAPHIC_DATA]" at bounding box center [329, 231] width 259 height 14
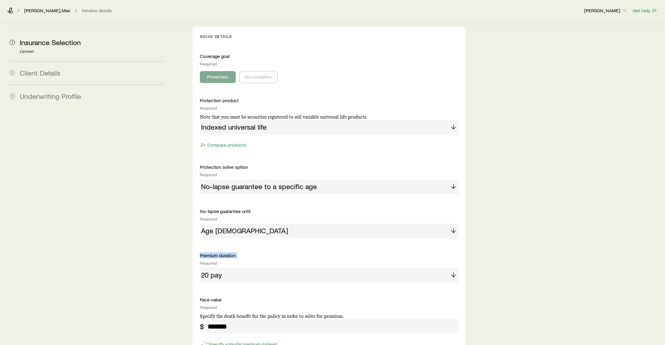
drag, startPoint x: 453, startPoint y: 214, endPoint x: 356, endPoint y: 219, distance: 97.0
click at [448, 224] on div "Age [DEMOGRAPHIC_DATA]" at bounding box center [329, 231] width 259 height 14
click at [211, 224] on div "Age [DEMOGRAPHIC_DATA]" at bounding box center [329, 231] width 259 height 14
click at [210, 224] on div "Age [DEMOGRAPHIC_DATA]" at bounding box center [329, 231] width 259 height 14
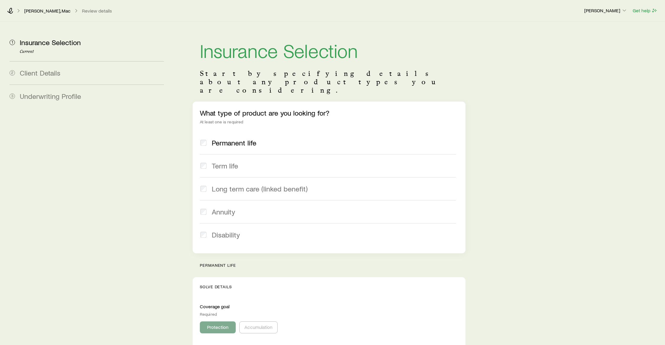
scroll to position [0, 0]
click at [11, 12] on icon at bounding box center [10, 11] width 6 height 6
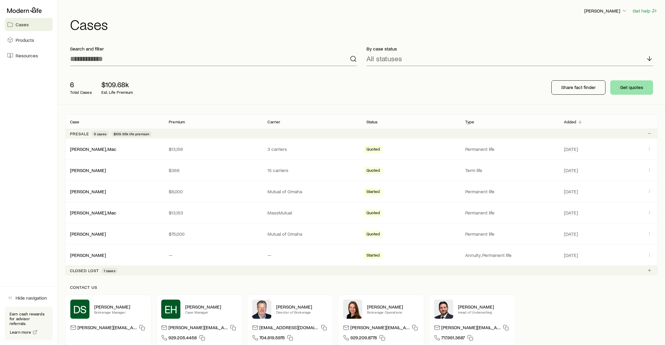
click at [629, 89] on button "Get quotes" at bounding box center [631, 87] width 43 height 14
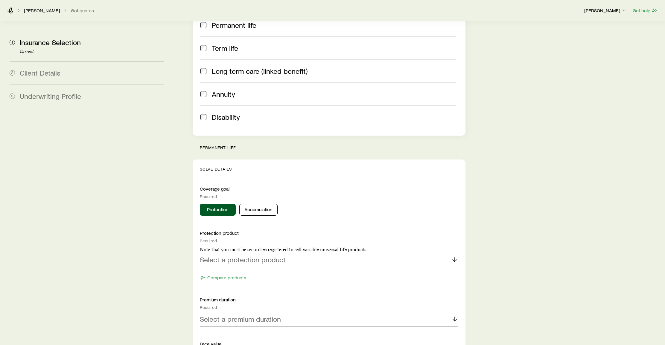
scroll to position [120, 0]
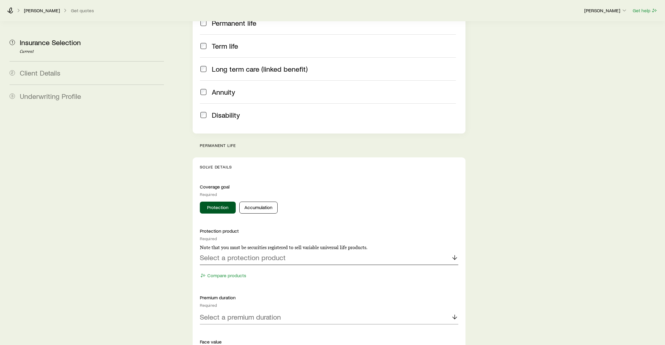
click at [229, 254] on p "Select a protection product" at bounding box center [243, 258] width 86 height 8
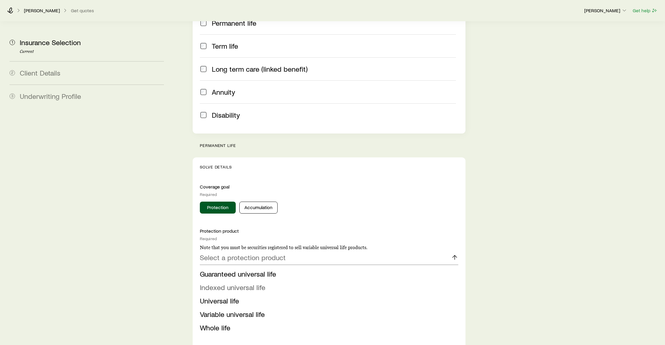
click at [222, 283] on span "Indexed universal life" at bounding box center [232, 287] width 65 height 9
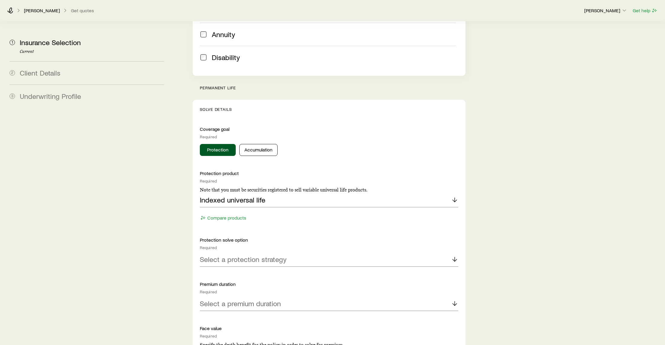
scroll to position [182, 0]
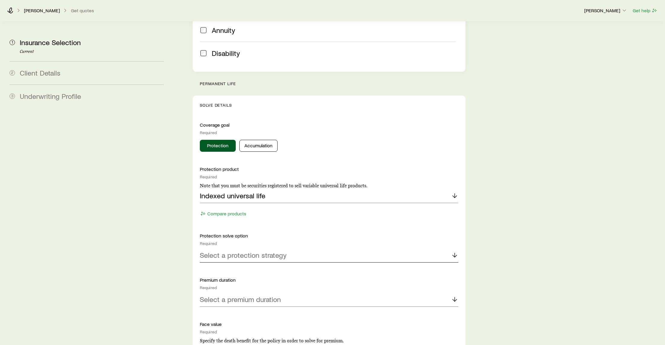
click at [232, 251] on p "Select a protection strategy" at bounding box center [243, 255] width 87 height 8
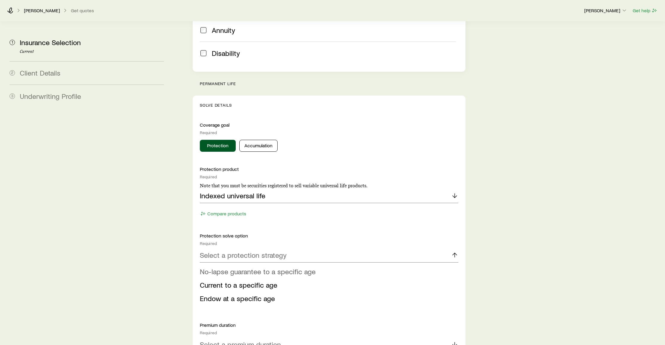
click at [225, 267] on span "No-lapse guarantee to a specific age" at bounding box center [258, 271] width 116 height 9
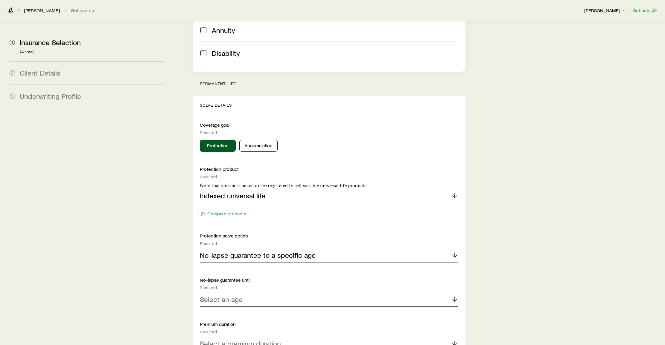
click at [218, 295] on p "Select an age" at bounding box center [221, 299] width 43 height 8
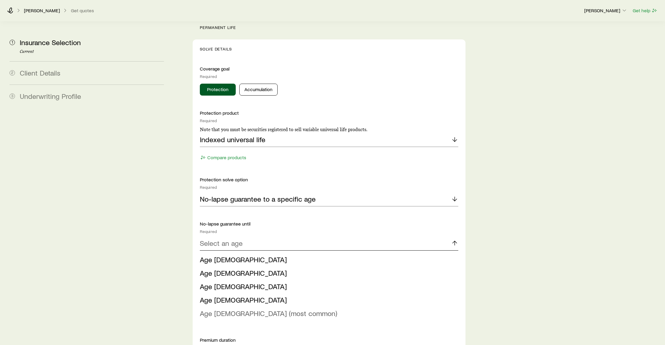
scroll to position [239, 0]
click at [218, 308] on span "Age [DEMOGRAPHIC_DATA] (most common)" at bounding box center [268, 312] width 137 height 9
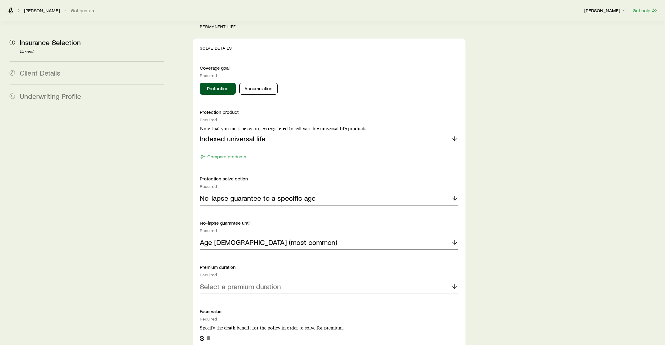
click at [233, 283] on p "Select a premium duration" at bounding box center [240, 287] width 81 height 8
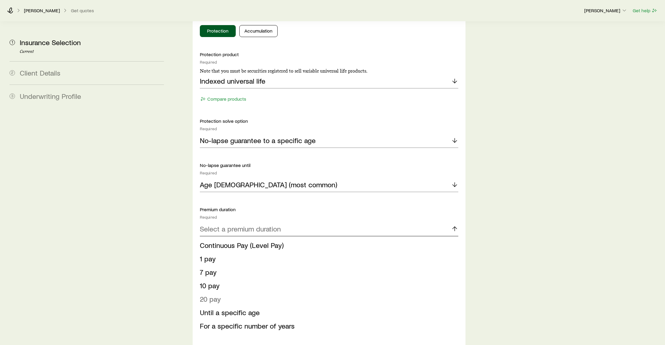
scroll to position [297, 0]
click at [214, 281] on span "10 pay" at bounding box center [210, 285] width 20 height 9
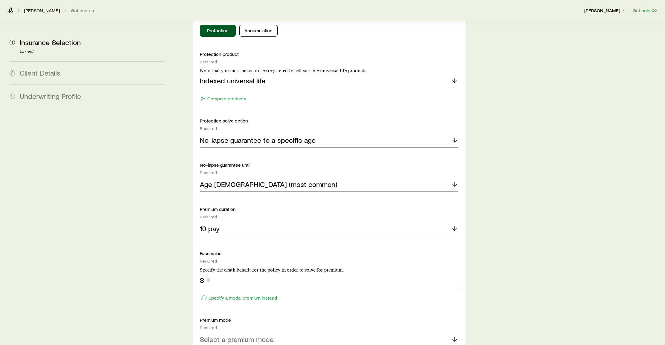
click at [224, 273] on input "tel" at bounding box center [332, 280] width 252 height 14
type input "*******"
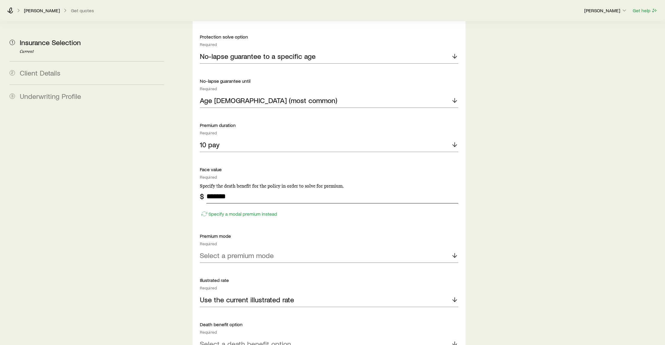
scroll to position [382, 0]
click at [240, 251] on p "Select a premium mode" at bounding box center [237, 255] width 74 height 8
click at [216, 267] on span "Annual" at bounding box center [210, 271] width 21 height 9
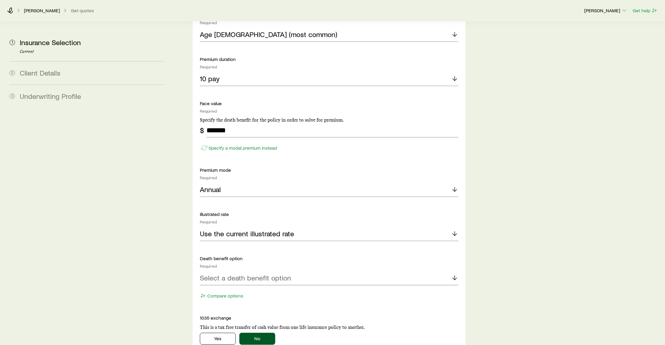
scroll to position [449, 0]
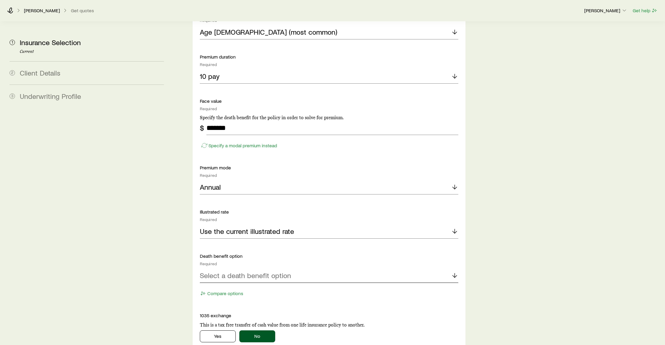
click at [228, 272] on p "Select a death benefit option" at bounding box center [245, 276] width 91 height 8
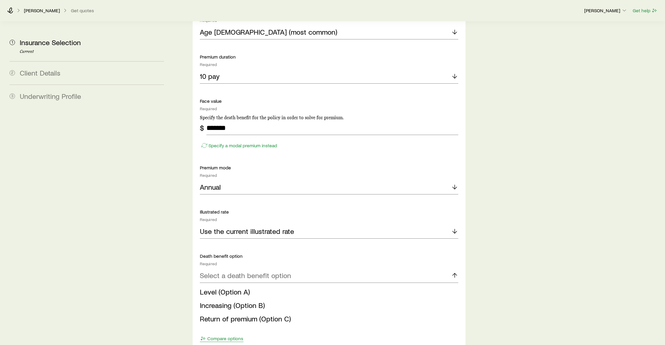
click at [217, 288] on span "Level (Option A)" at bounding box center [225, 292] width 50 height 9
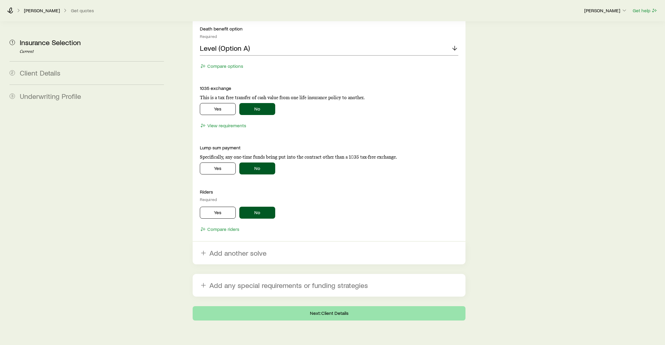
scroll to position [676, 0]
click at [310, 307] on button "Next: Client Details" at bounding box center [329, 314] width 273 height 14
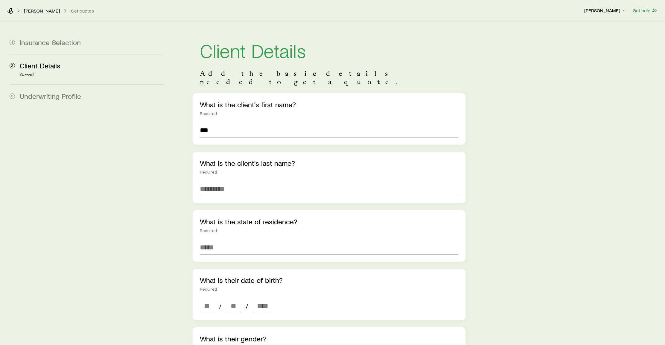
type input "***"
type input "******"
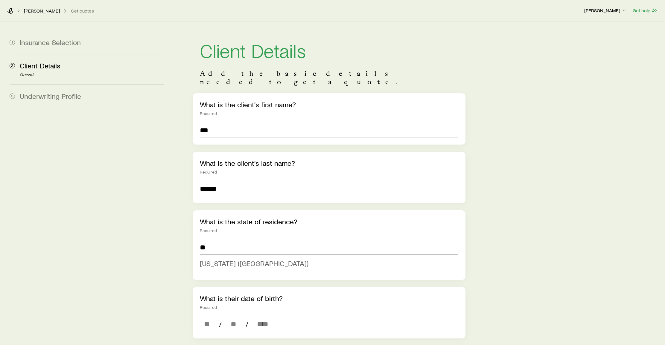
click at [230, 257] on li "[US_STATE] ([GEOGRAPHIC_DATA])" at bounding box center [327, 263] width 255 height 13
type input "**********"
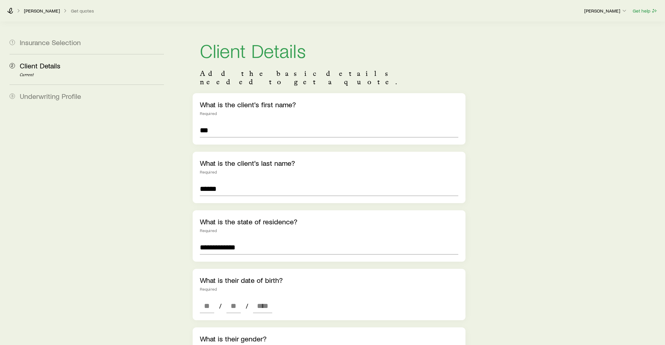
scroll to position [40, 0]
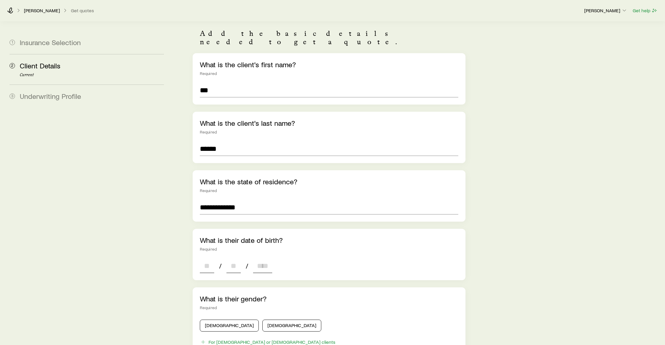
click at [203, 259] on input at bounding box center [207, 266] width 14 height 14
type input "**"
type input "****"
type input "*"
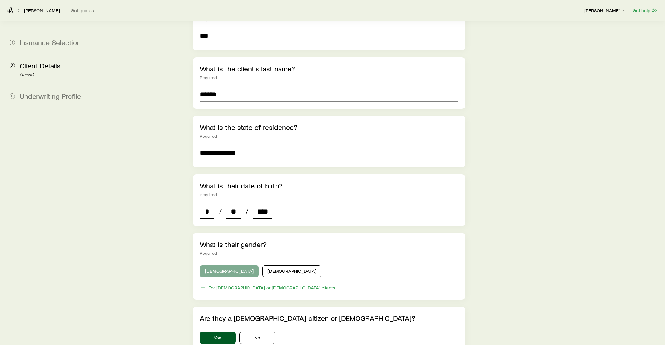
scroll to position [101, 0]
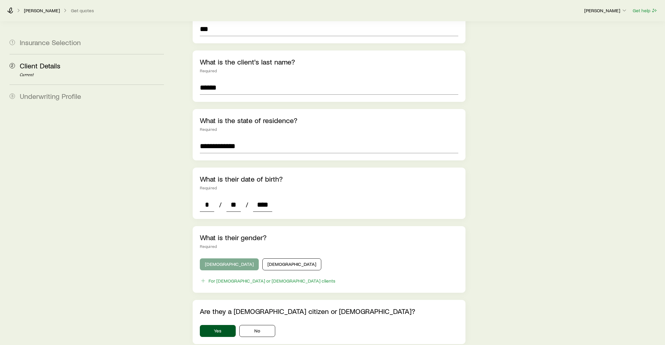
type input "****"
click at [219, 259] on button "[DEMOGRAPHIC_DATA]" at bounding box center [229, 265] width 59 height 12
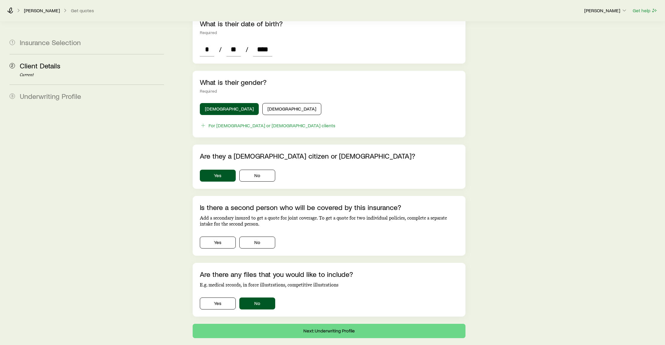
scroll to position [256, 0]
click at [254, 237] on button "No" at bounding box center [257, 243] width 36 height 12
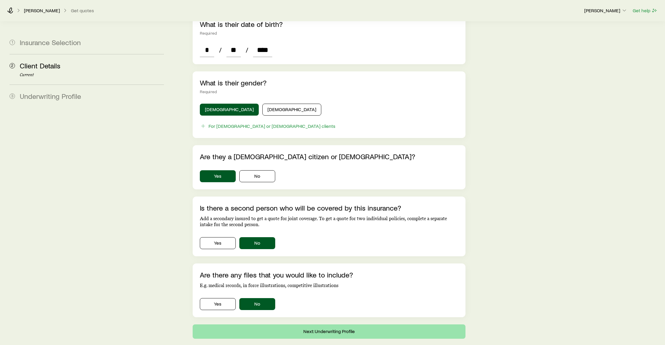
click at [325, 325] on button "Next: Underwriting Profile" at bounding box center [329, 332] width 273 height 14
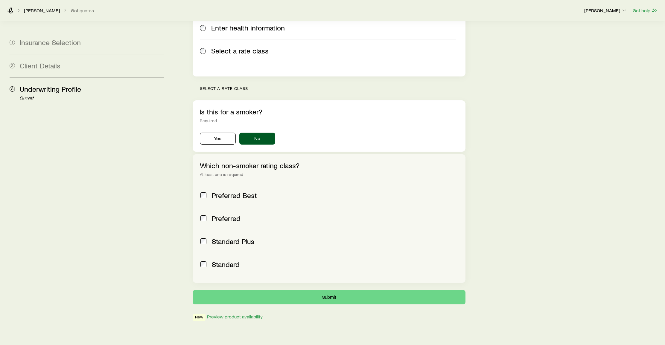
scroll to position [115, 0]
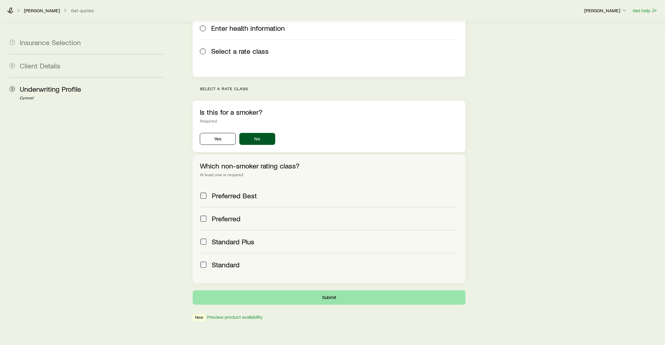
click at [326, 291] on button "Submit" at bounding box center [329, 298] width 273 height 14
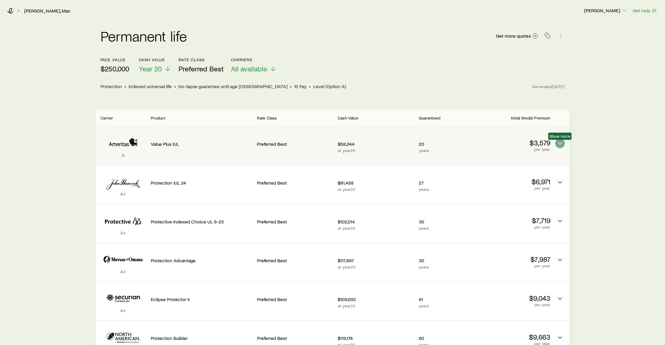
click at [557, 142] on icon "Permanent quotes" at bounding box center [559, 143] width 7 height 7
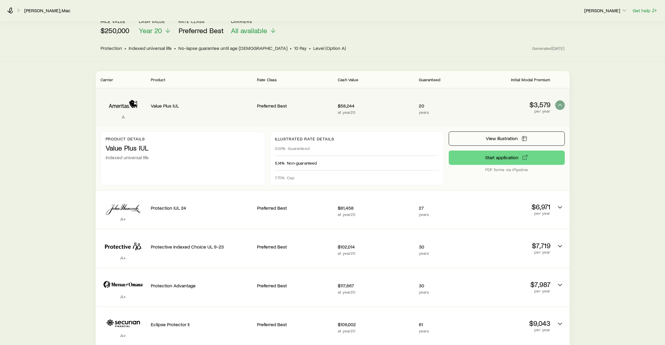
scroll to position [41, 0]
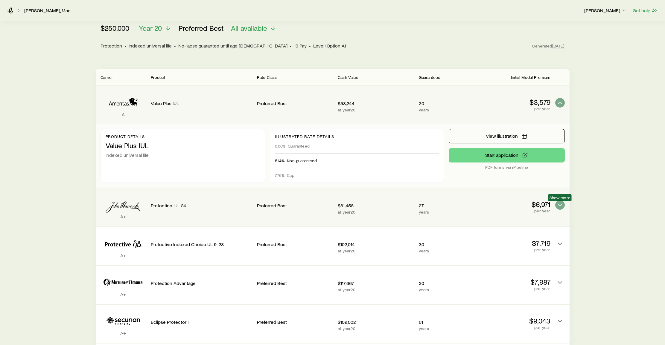
click at [561, 205] on polyline "Permanent quotes" at bounding box center [560, 205] width 4 height 2
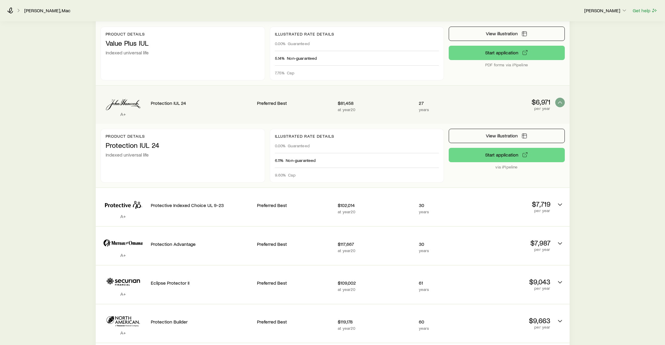
scroll to position [144, 0]
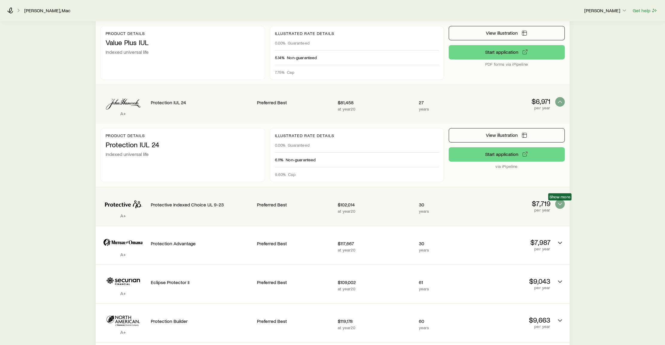
click at [562, 204] on icon "Permanent quotes" at bounding box center [559, 204] width 7 height 7
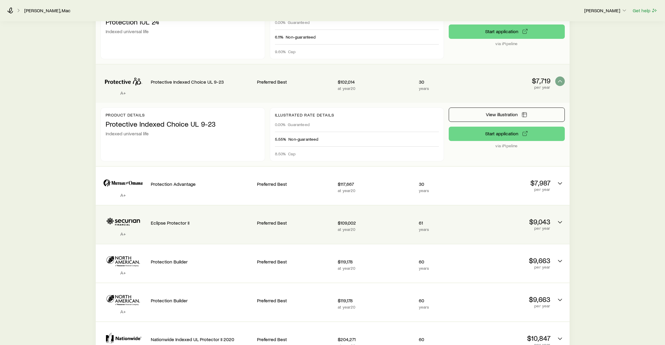
scroll to position [270, 0]
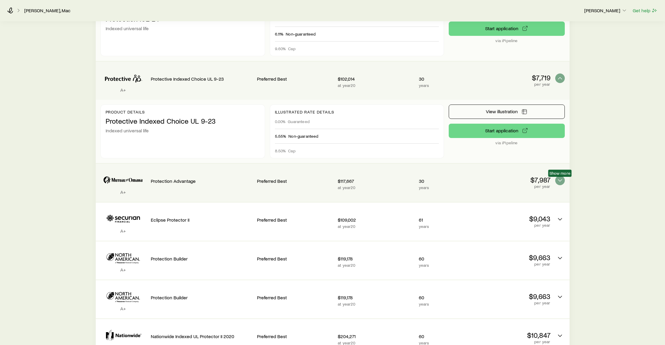
click at [561, 184] on icon "Permanent quotes" at bounding box center [559, 180] width 7 height 7
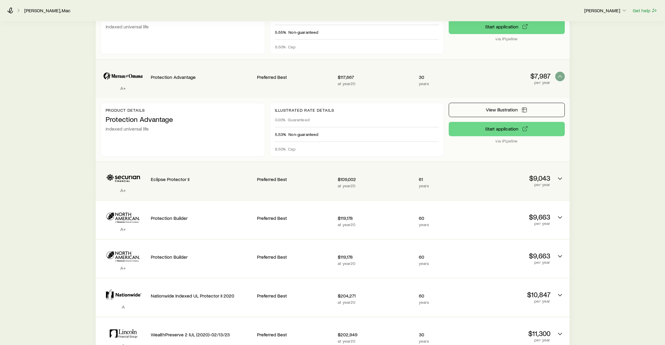
scroll to position [378, 0]
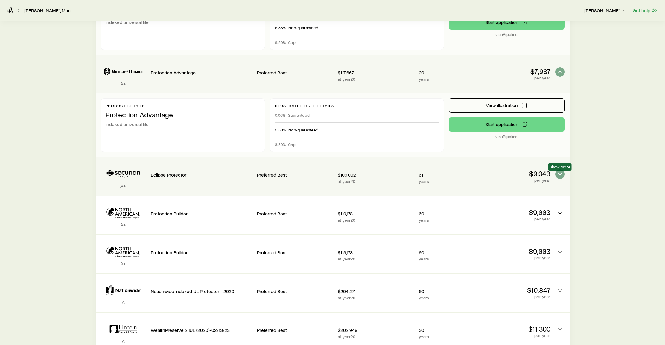
click at [560, 176] on icon "Permanent quotes" at bounding box center [559, 174] width 7 height 7
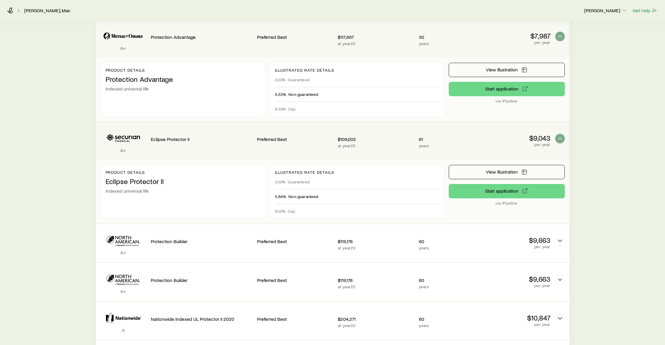
scroll to position [426, 0]
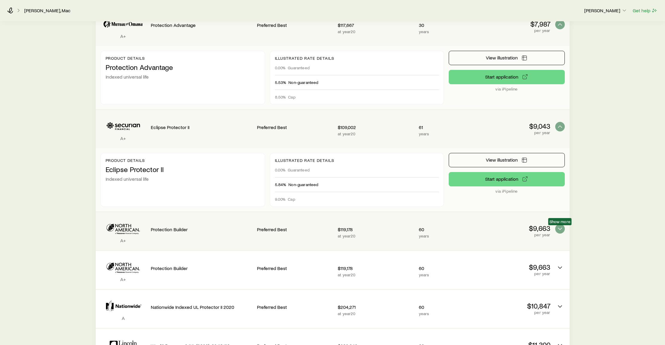
click at [560, 228] on icon "Permanent quotes" at bounding box center [559, 228] width 7 height 7
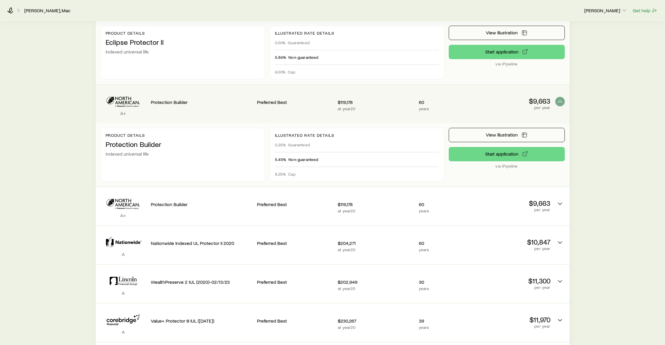
scroll to position [554, 0]
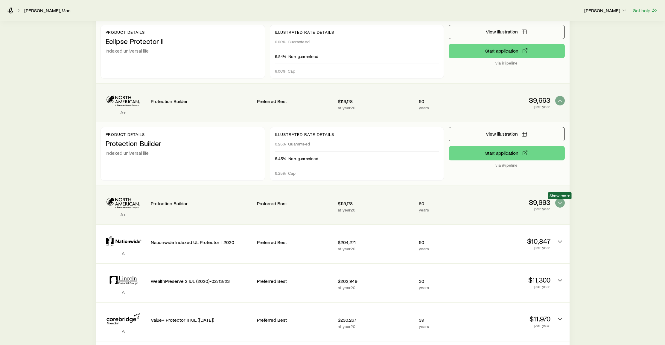
click at [558, 204] on icon "Permanent quotes" at bounding box center [559, 202] width 7 height 7
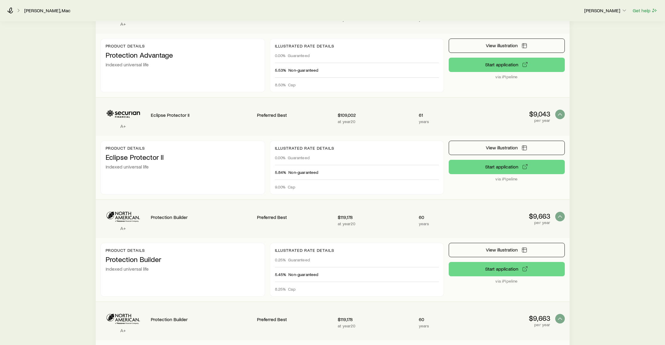
scroll to position [438, 0]
click at [499, 147] on span "View illustration" at bounding box center [502, 148] width 32 height 5
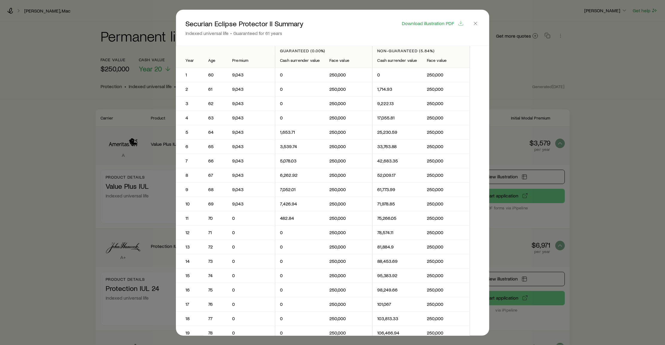
scroll to position [0, 0]
click at [476, 22] on line "button" at bounding box center [475, 23] width 3 height 3
